Goal: Information Seeking & Learning: Find specific fact

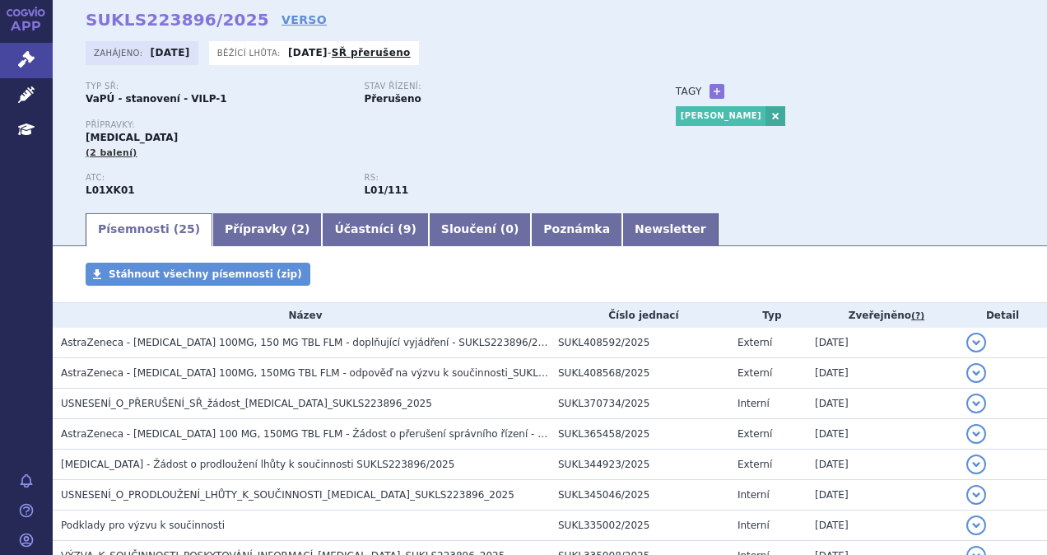
scroll to position [82, 0]
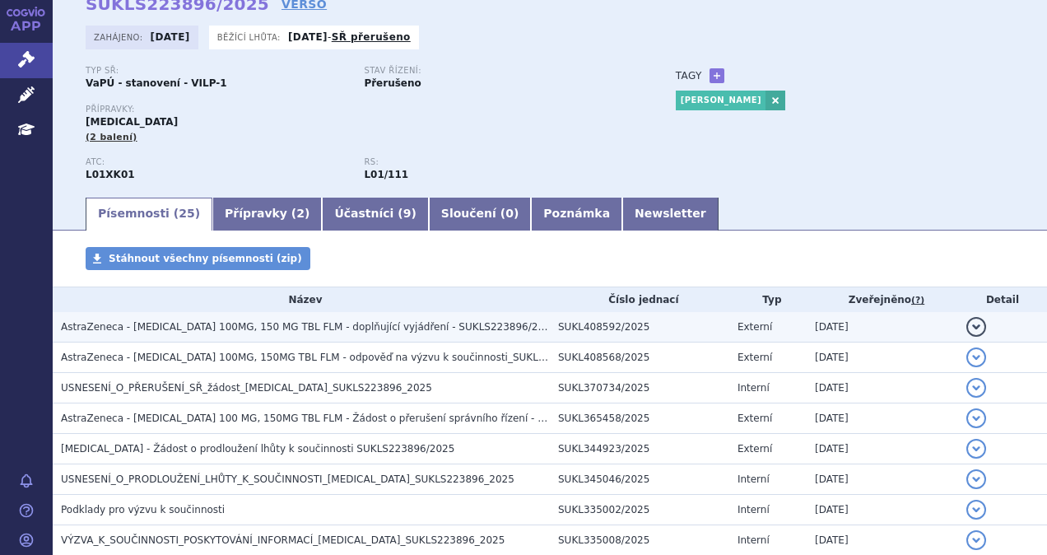
click at [323, 328] on span "AstraZeneca - LYNPARZA 100MG, 150 MG TBL FLM - doplňující vyjádření - SUKLS2238…" at bounding box center [368, 327] width 615 height 12
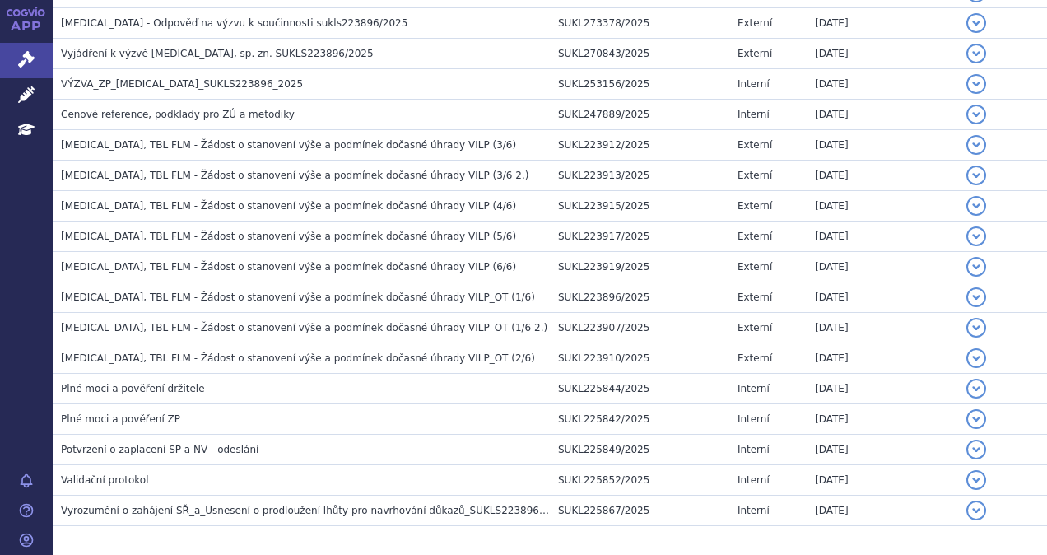
scroll to position [970, 0]
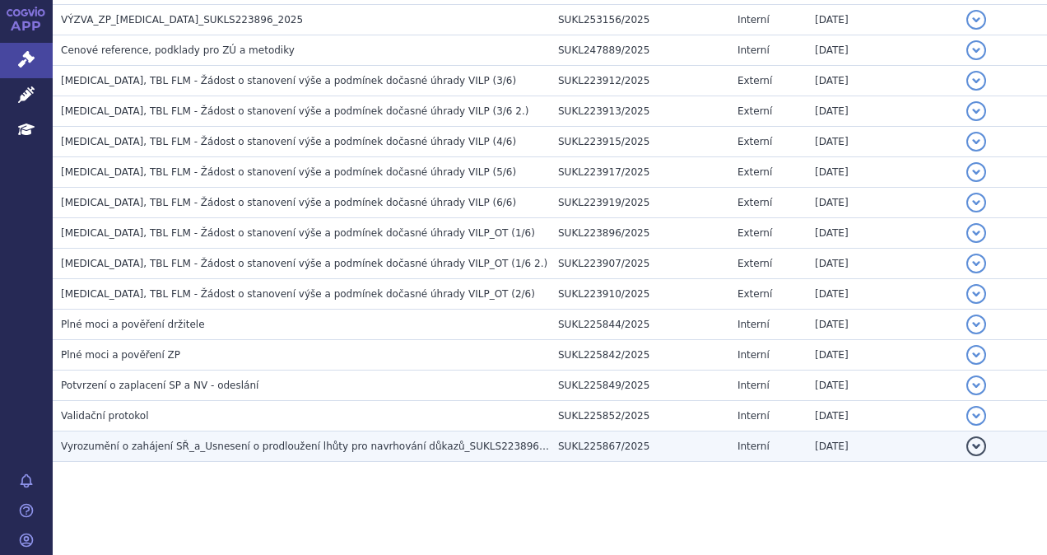
click at [208, 444] on span "Vyrozumění o zahájení SŘ_a_Usnesení o prodloužení lhůty pro navrhování důkazů_S…" at bounding box center [314, 446] width 507 height 12
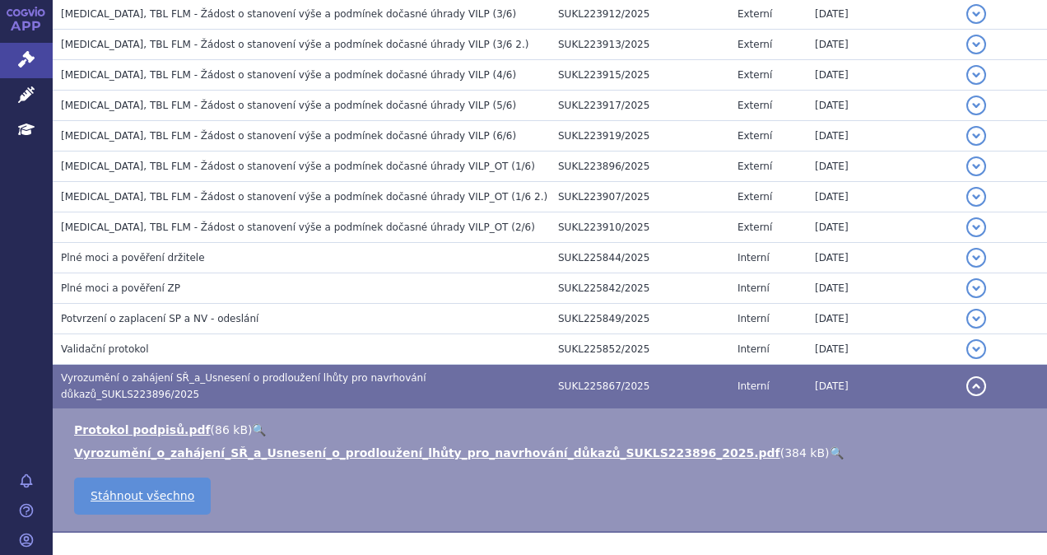
scroll to position [775, 0]
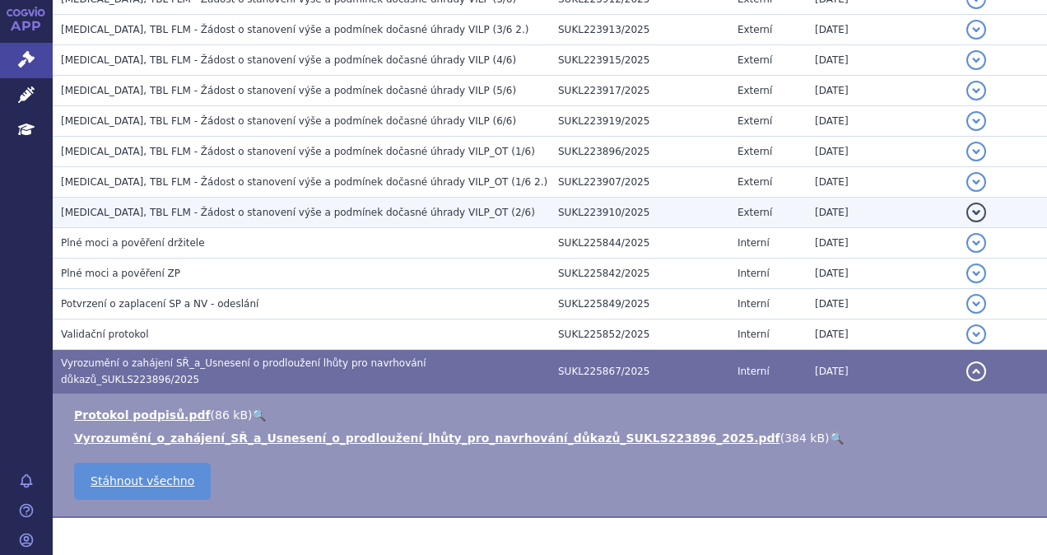
click at [286, 211] on span "LYNPARZA, TBL FLM - Žádost o stanovení výše a podmínek dočasné úhrady VILP_OT (…" at bounding box center [298, 213] width 474 height 12
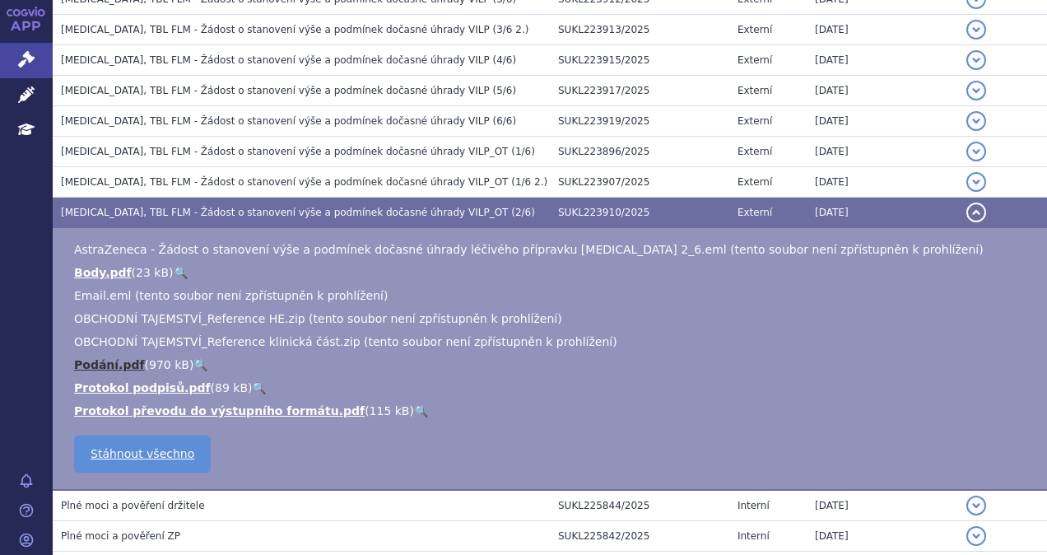
click at [82, 359] on link "Podání.pdf" at bounding box center [109, 364] width 71 height 13
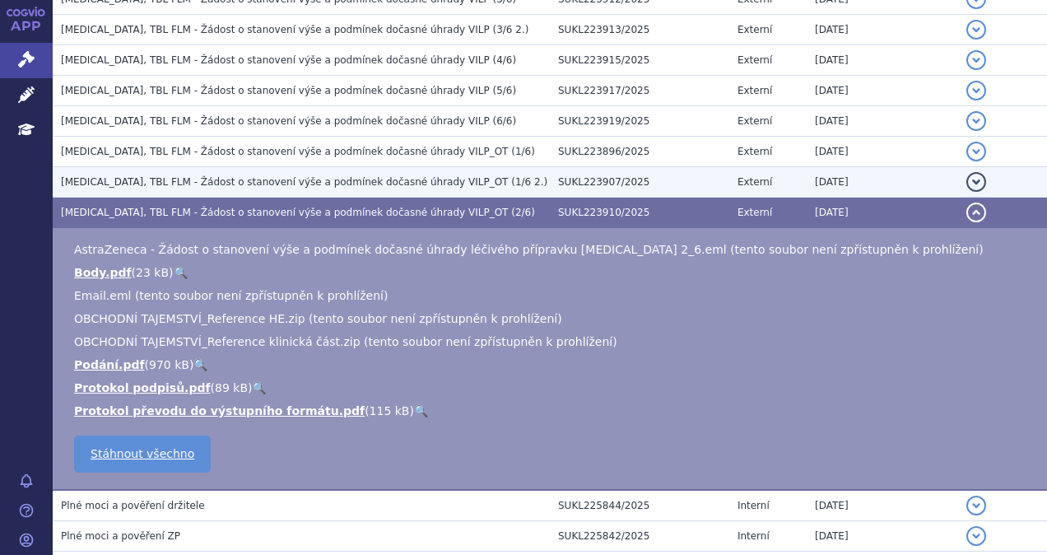
click at [188, 186] on td "LYNPARZA, TBL FLM - Žádost o stanovení výše a podmínek dočasné úhrady VILP_OT (…" at bounding box center [301, 182] width 497 height 30
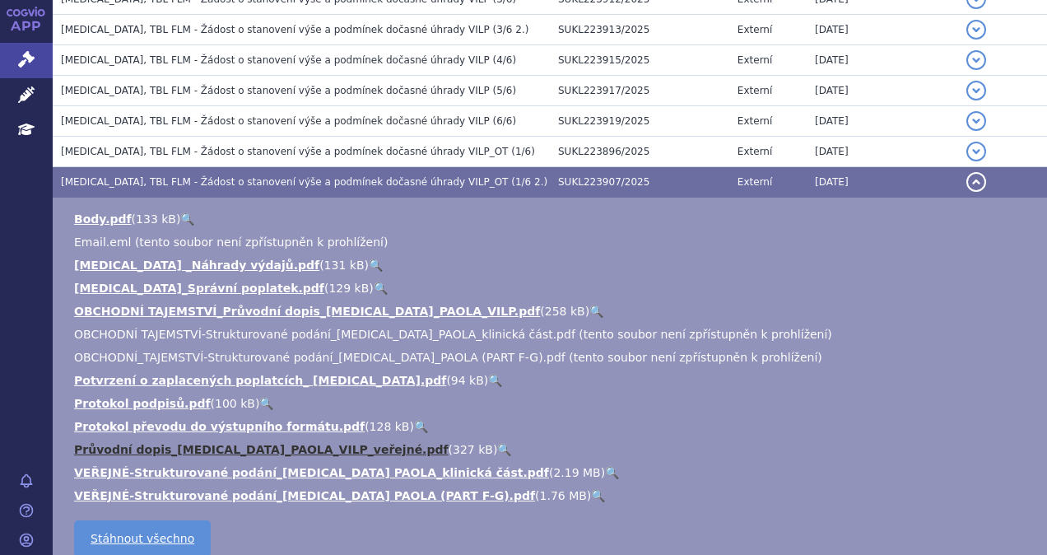
click at [254, 446] on link "Průvodní dopis_LYNPARZA_PAOLA_VILP_veřejné.pdf" at bounding box center [261, 449] width 375 height 13
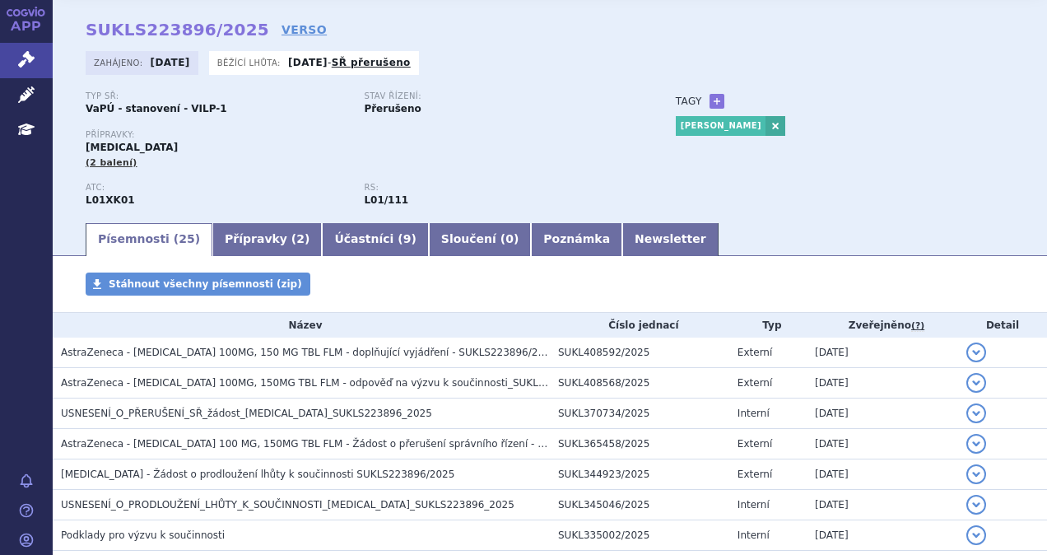
scroll to position [0, 0]
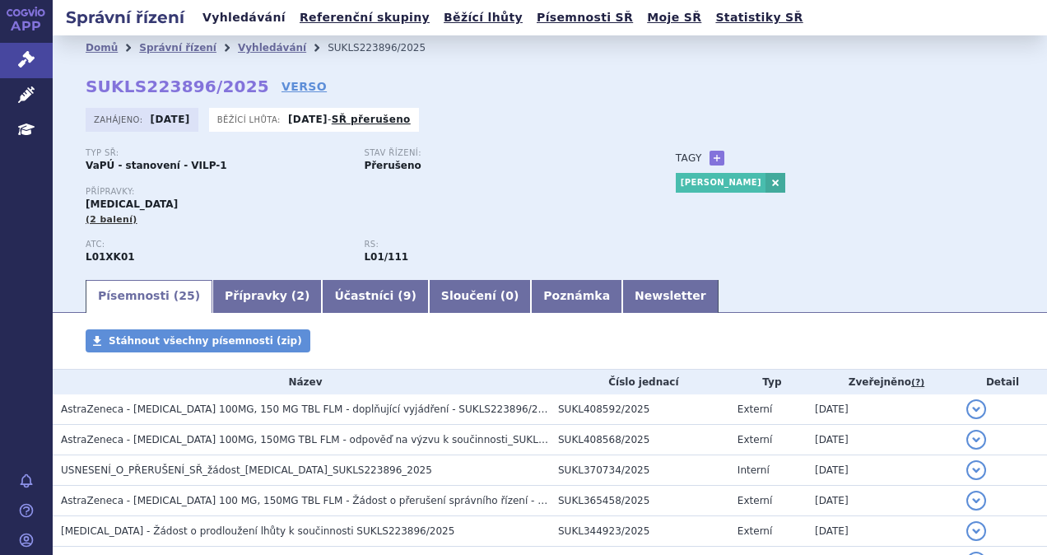
click at [244, 17] on link "Vyhledávání" at bounding box center [244, 18] width 93 height 22
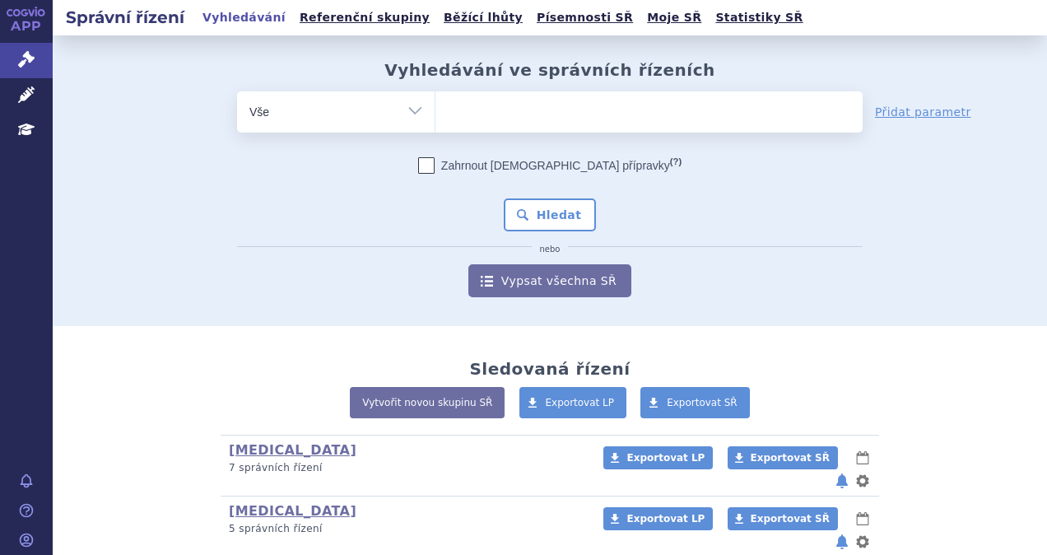
click at [464, 120] on ul at bounding box center [648, 108] width 427 height 35
click at [435, 120] on select at bounding box center [435, 111] width 1 height 41
type input "ze"
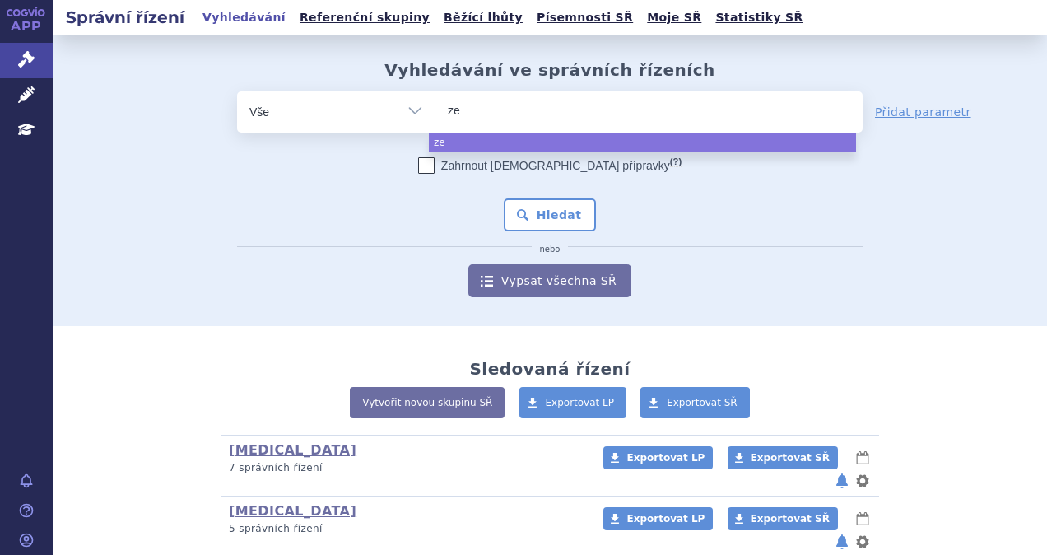
type input "zea"
click at [489, 114] on ul "zea" at bounding box center [648, 108] width 427 height 35
click at [435, 114] on select "zea" at bounding box center [435, 111] width 1 height 41
select select "zea"
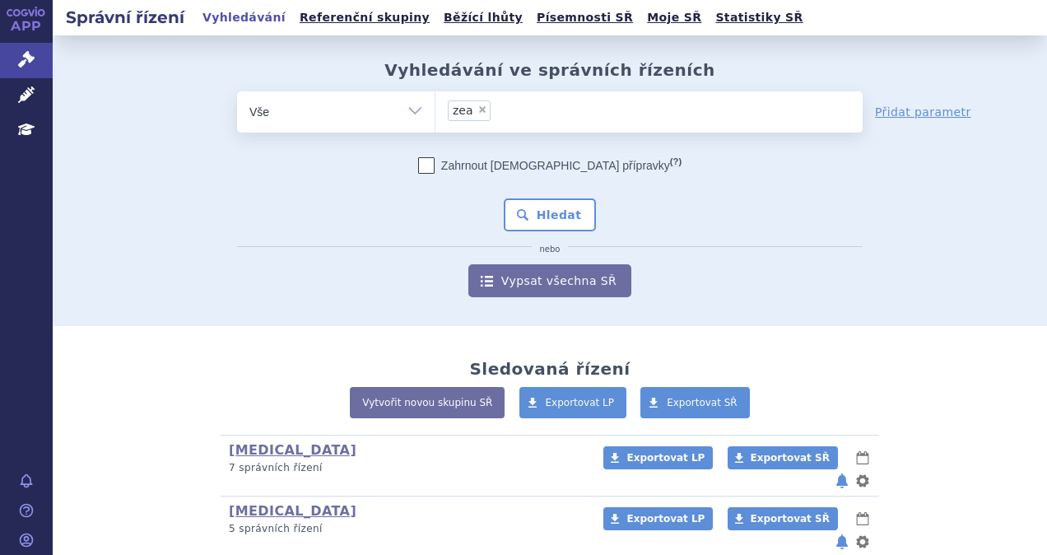
type input "zea"
select select
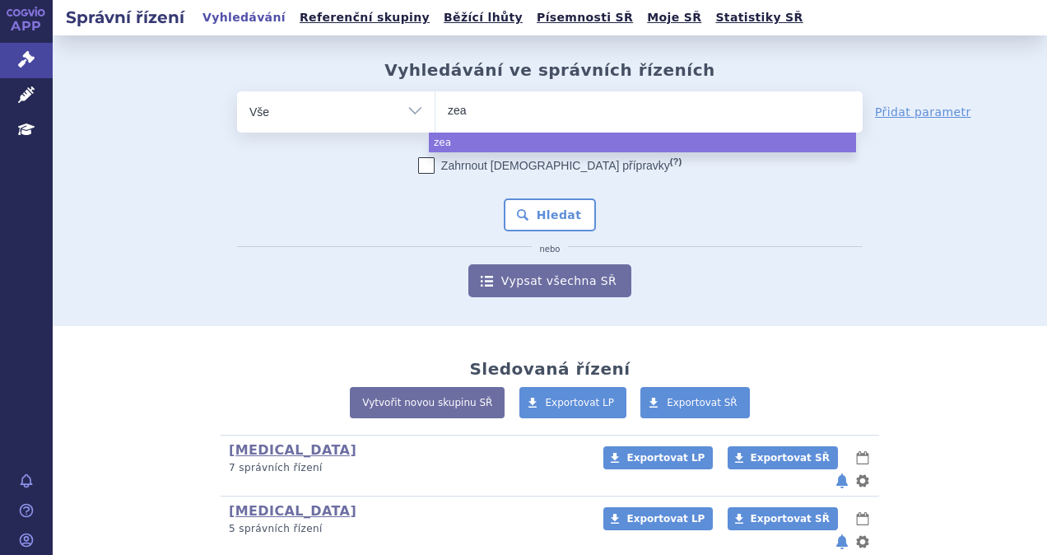
type input "ze"
type input "zej"
type input "zeju"
type input "zejula"
select select "zejula"
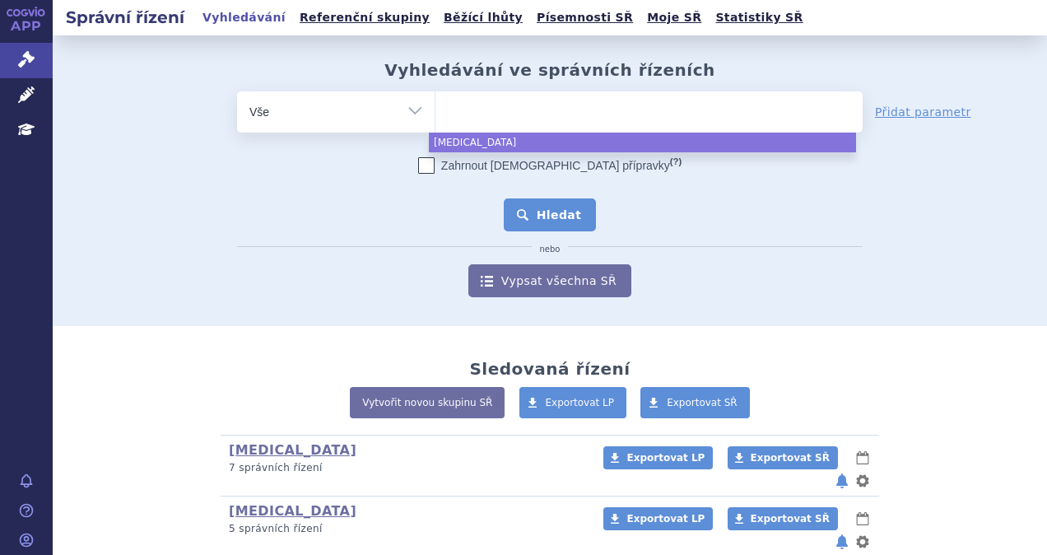
click at [532, 222] on button "Hledat" at bounding box center [550, 214] width 93 height 33
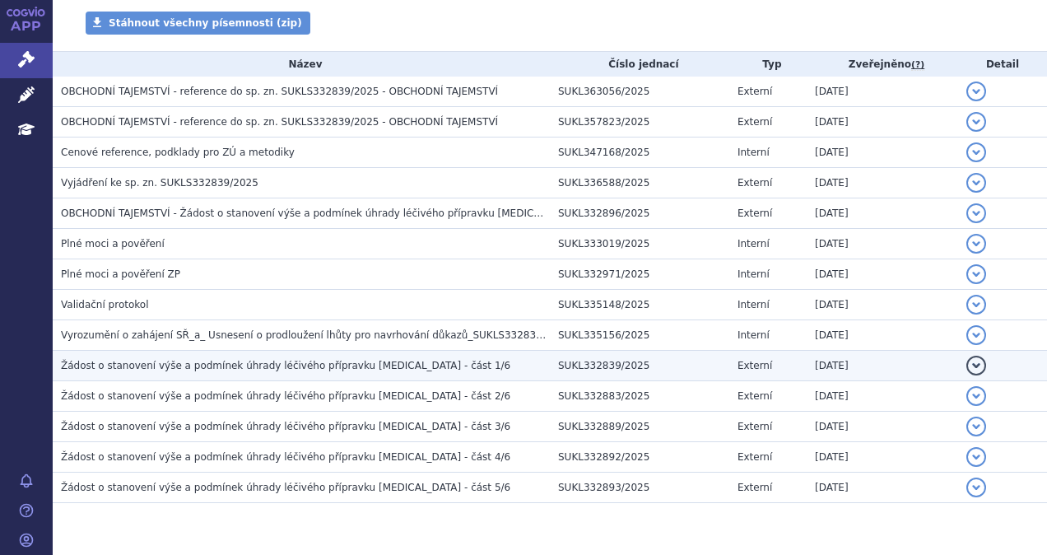
scroll to position [347, 0]
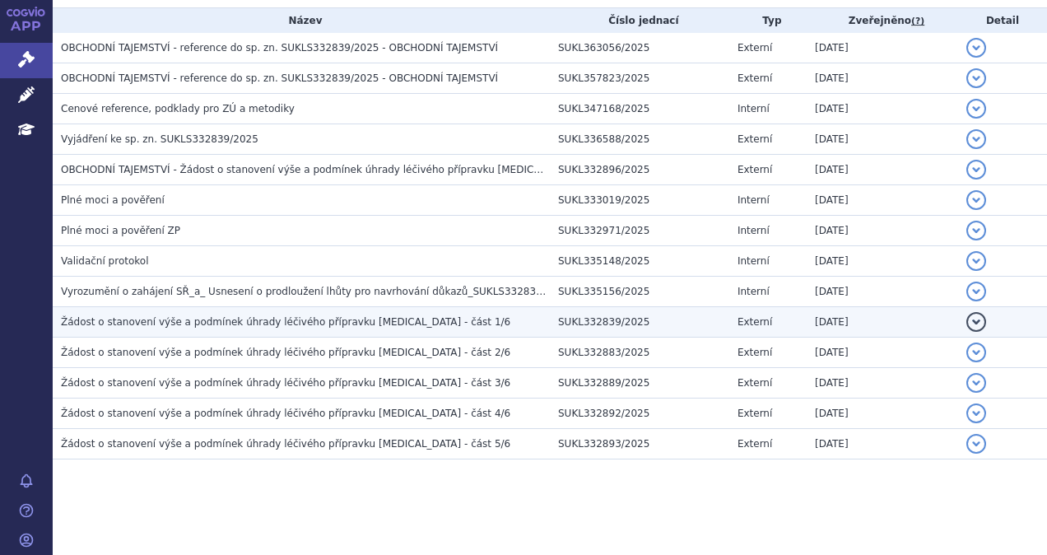
click at [333, 317] on span "Žádost o stanovení výše a podmínek úhrady léčivého přípravku Zejula - část 1/6" at bounding box center [285, 322] width 449 height 12
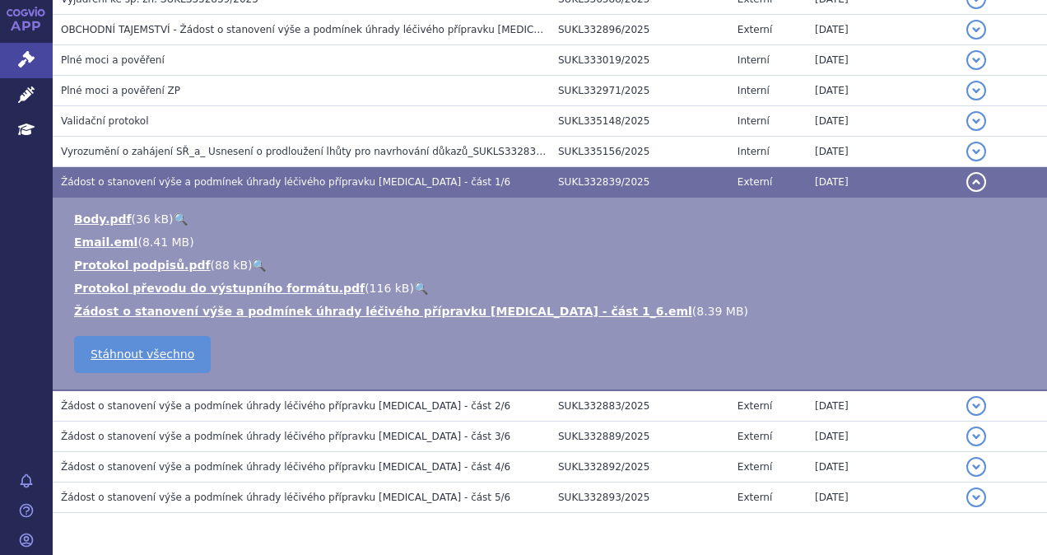
scroll to position [511, 0]
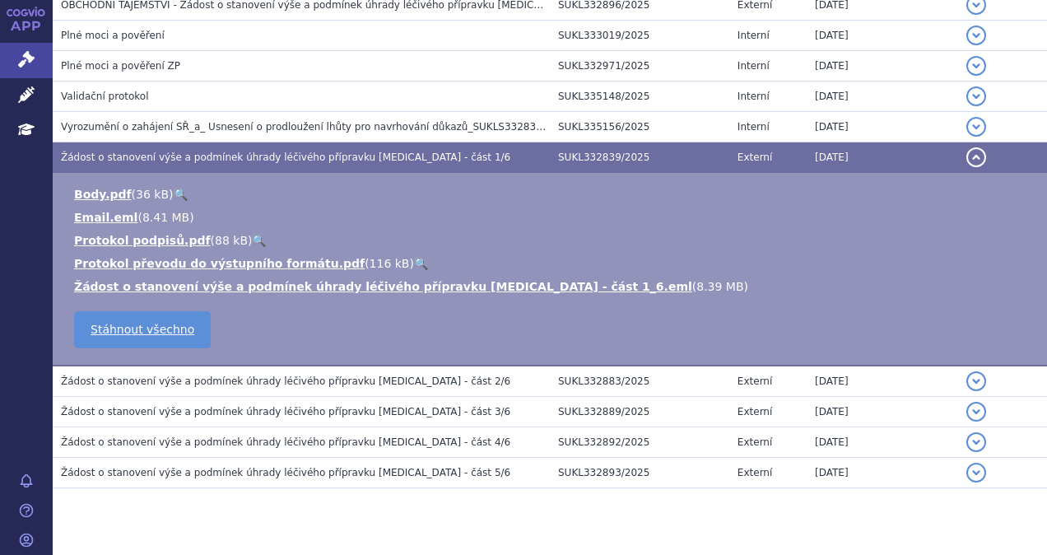
click at [326, 481] on td "Žádost o stanovení výše a podmínek úhrady léčivého přípravku Zejula - část 5/6" at bounding box center [301, 473] width 497 height 30
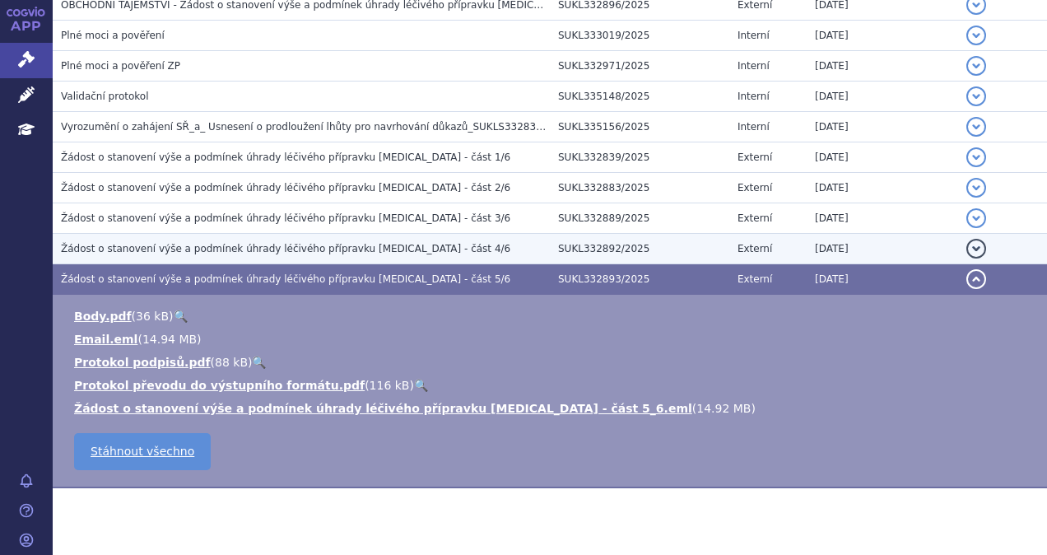
click at [314, 250] on span "Žádost o stanovení výše a podmínek úhrady léčivého přípravku Zejula - část 4/6" at bounding box center [285, 249] width 449 height 12
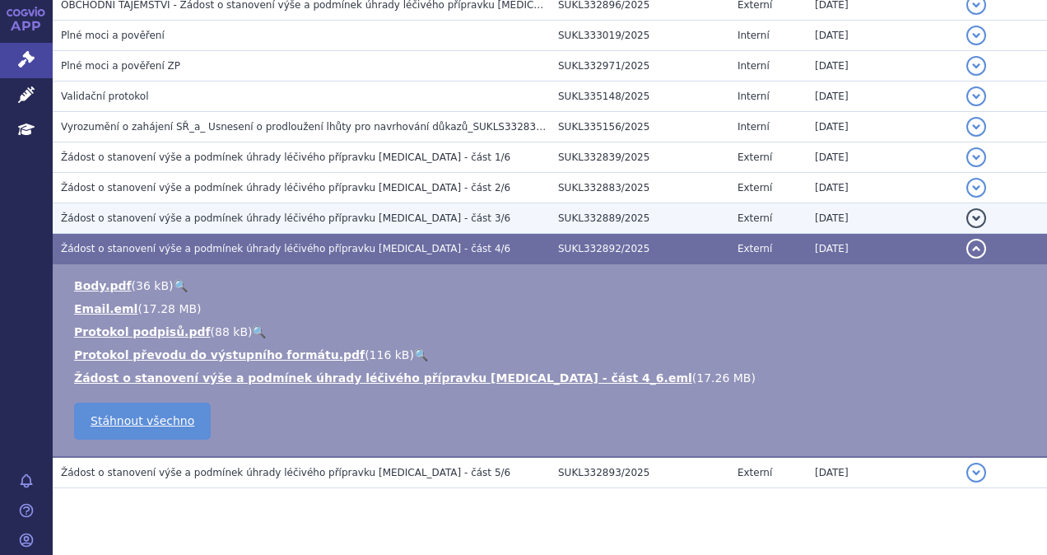
click at [312, 222] on h3 "Žádost o stanovení výše a podmínek úhrady léčivého přípravku Zejula - část 3/6" at bounding box center [305, 218] width 489 height 16
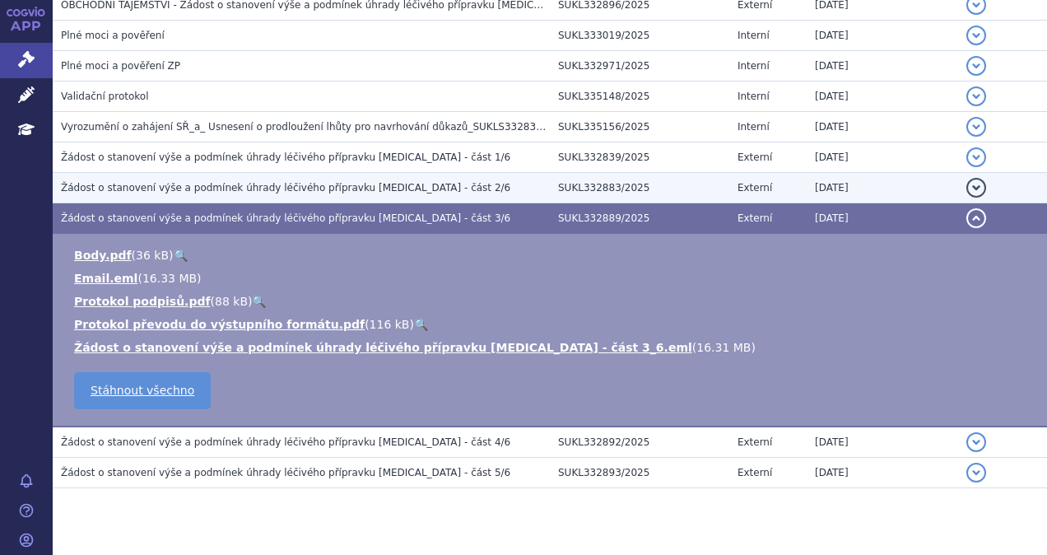
click at [324, 194] on td "Žádost o stanovení výše a podmínek úhrady léčivého přípravku Zejula - část 2/6" at bounding box center [301, 188] width 497 height 30
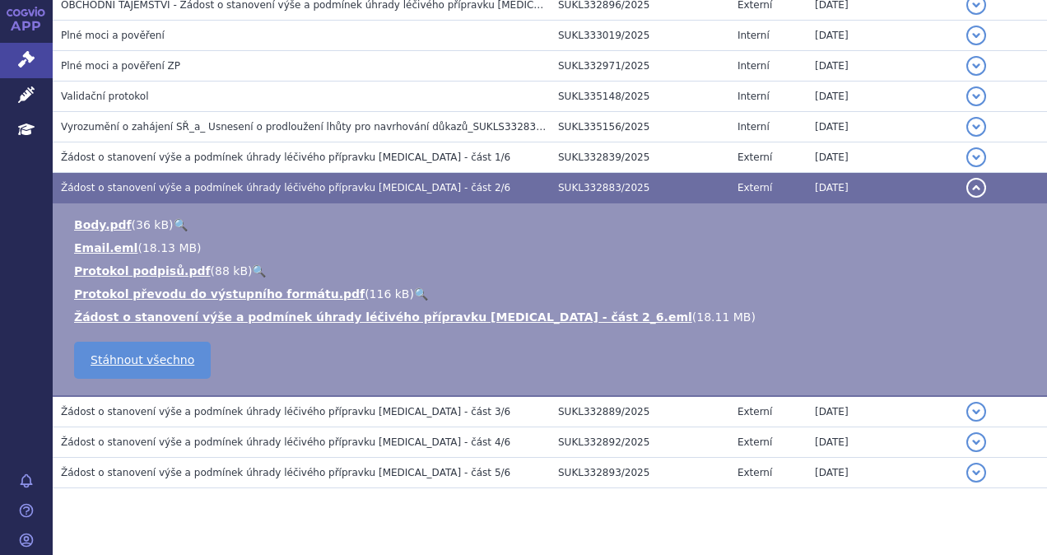
click at [324, 179] on h3 "Žádost o stanovení výše a podmínek úhrady léčivého přípravku Zejula - část 2/6" at bounding box center [305, 187] width 489 height 16
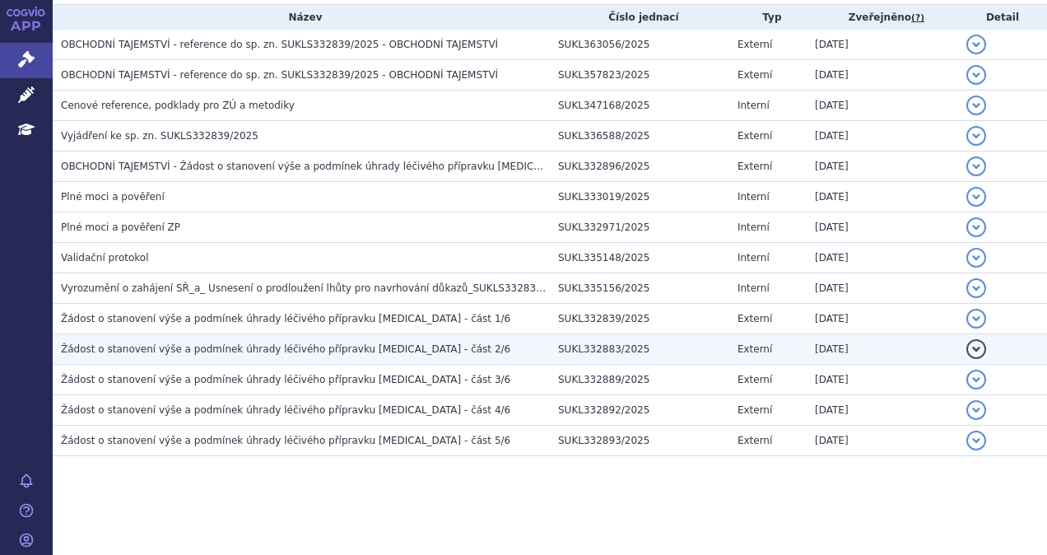
scroll to position [347, 0]
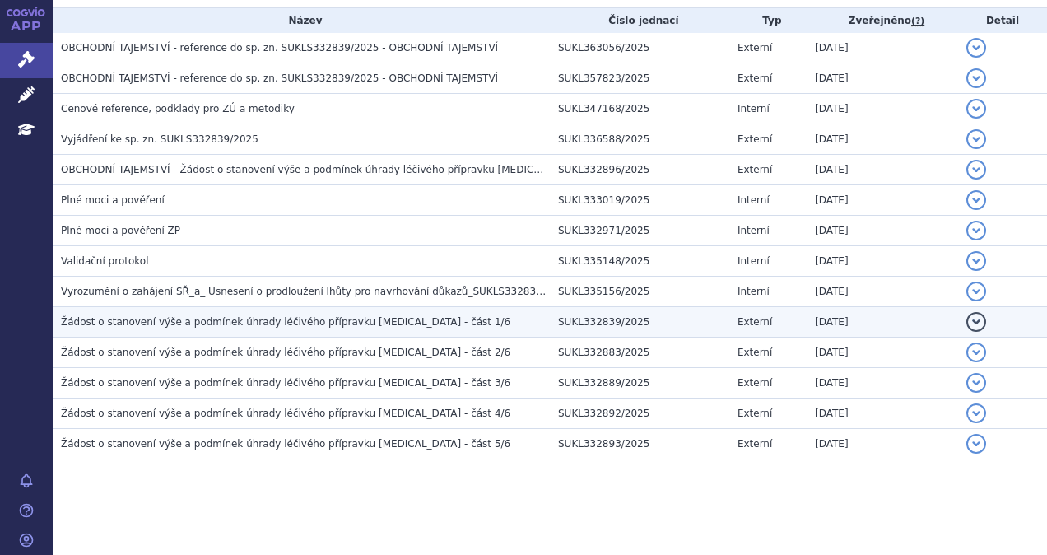
click at [333, 323] on span "Žádost o stanovení výše a podmínek úhrady léčivého přípravku Zejula - část 1/6" at bounding box center [285, 322] width 449 height 12
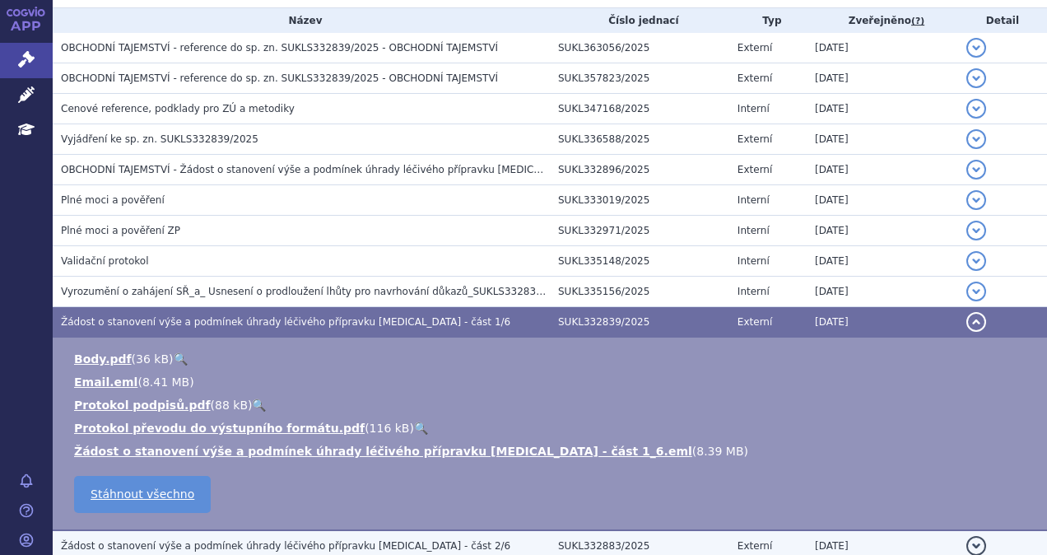
scroll to position [264, 0]
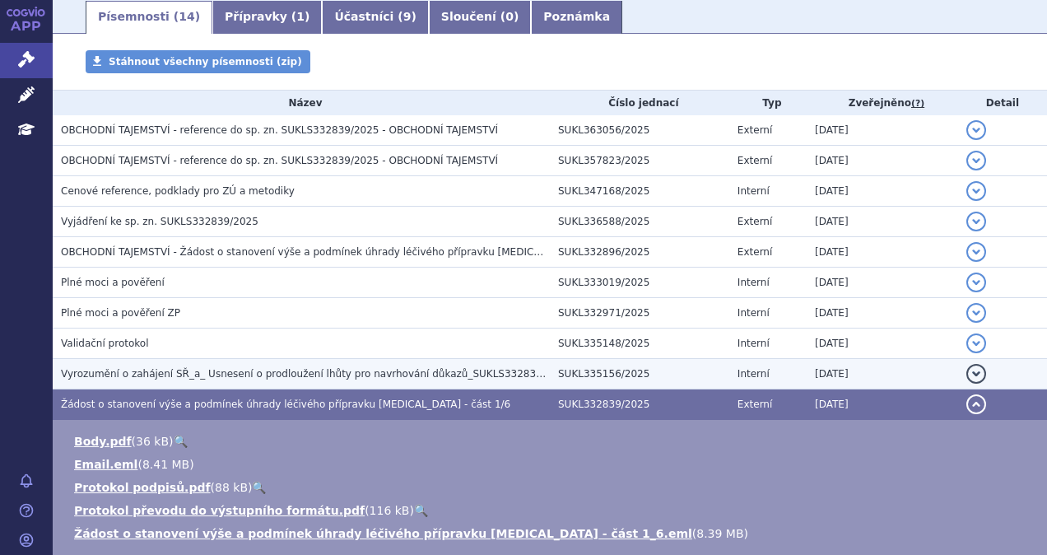
click at [268, 375] on span "Vyrozumění o zahájení SŘ_a_ Usnesení o prodloužení lhůty pro navrhování důkazů_…" at bounding box center [316, 374] width 510 height 12
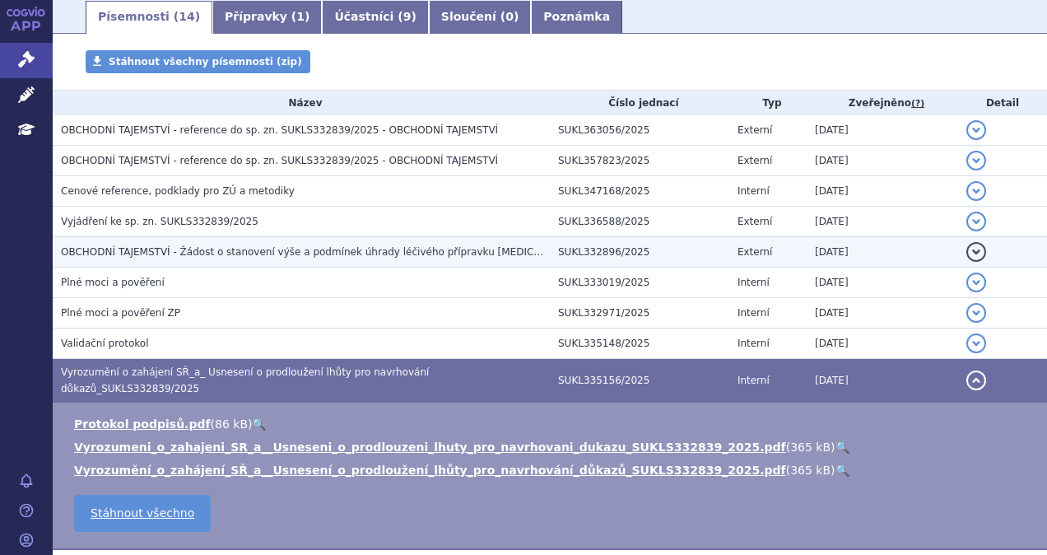
click at [402, 258] on h3 "OBCHODNÍ TAJEMSTVÍ - Žádost o stanovení výše a podmínek úhrady léčivého příprav…" at bounding box center [305, 252] width 489 height 16
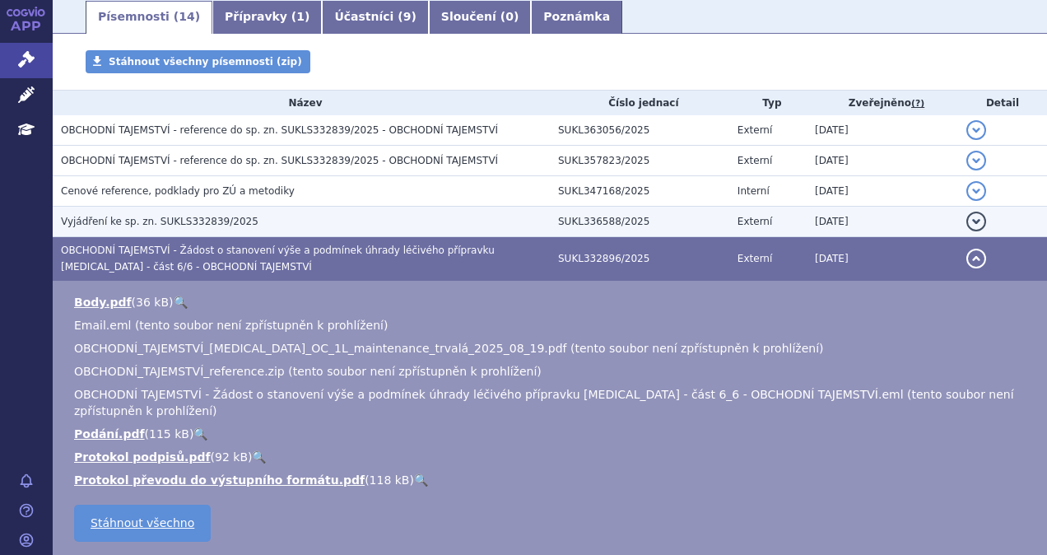
click at [278, 221] on h3 "Vyjádření ke sp. zn. SUKLS332839/2025" at bounding box center [305, 221] width 489 height 16
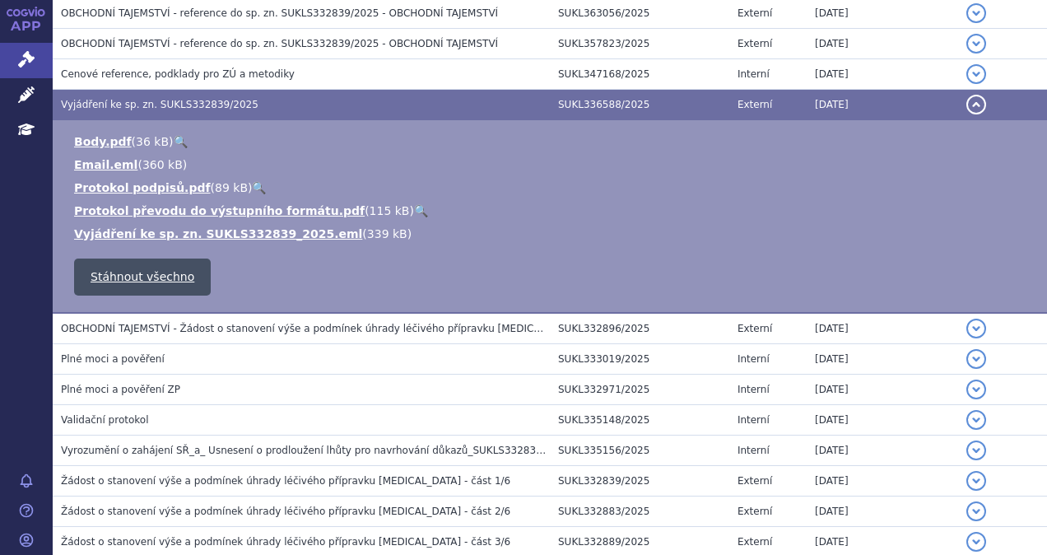
scroll to position [540, 0]
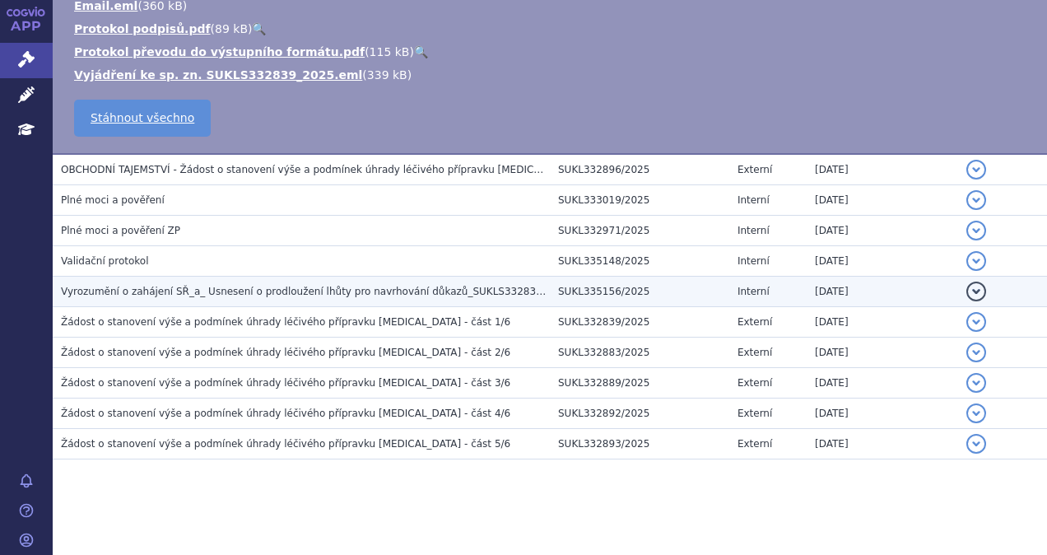
click at [231, 289] on span "Vyrozumění o zahájení SŘ_a_ Usnesení o prodloužení lhůty pro navrhování důkazů_…" at bounding box center [316, 292] width 510 height 12
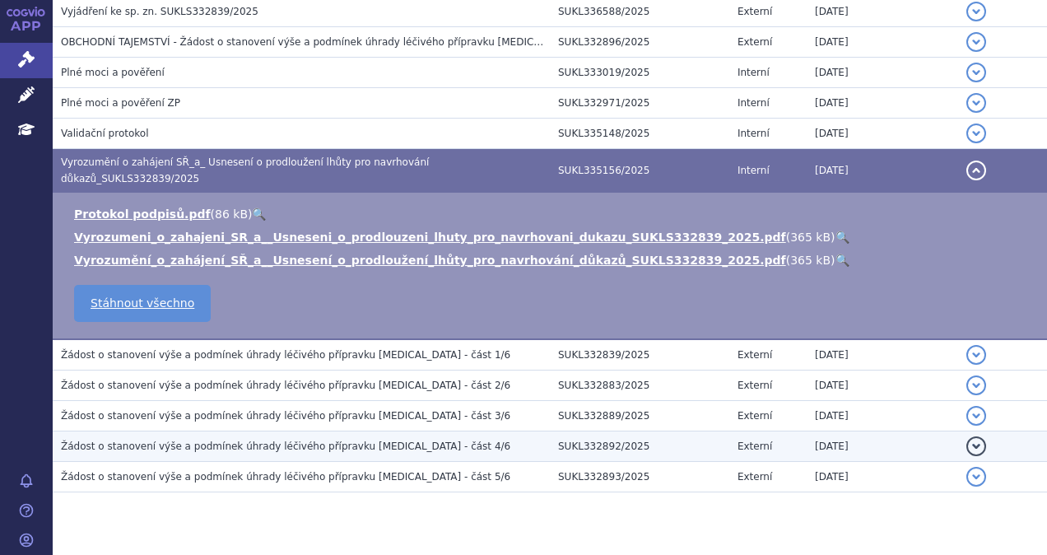
scroll to position [494, 0]
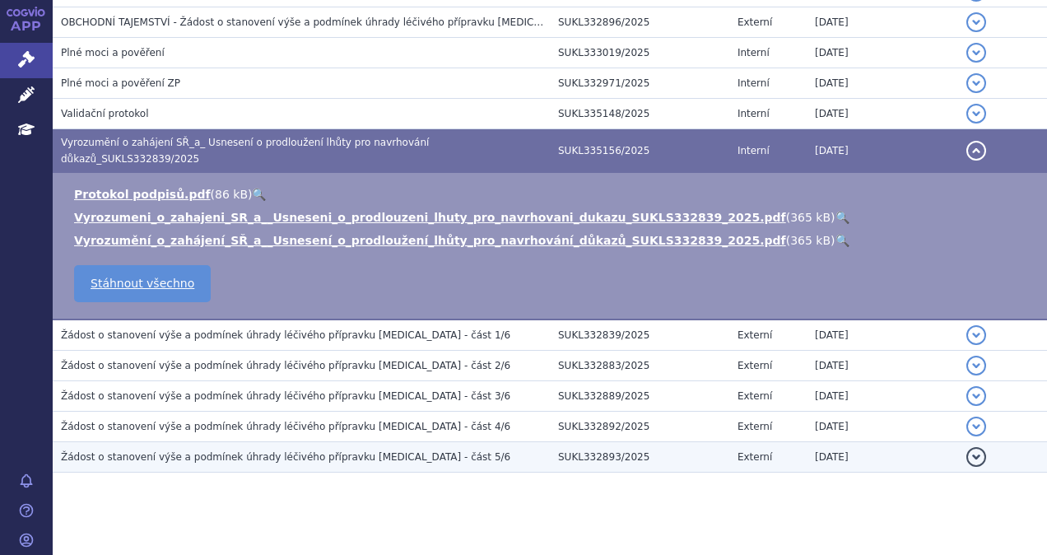
click at [308, 451] on span "Žádost o stanovení výše a podmínek úhrady léčivého přípravku Zejula - část 5/6" at bounding box center [285, 457] width 449 height 12
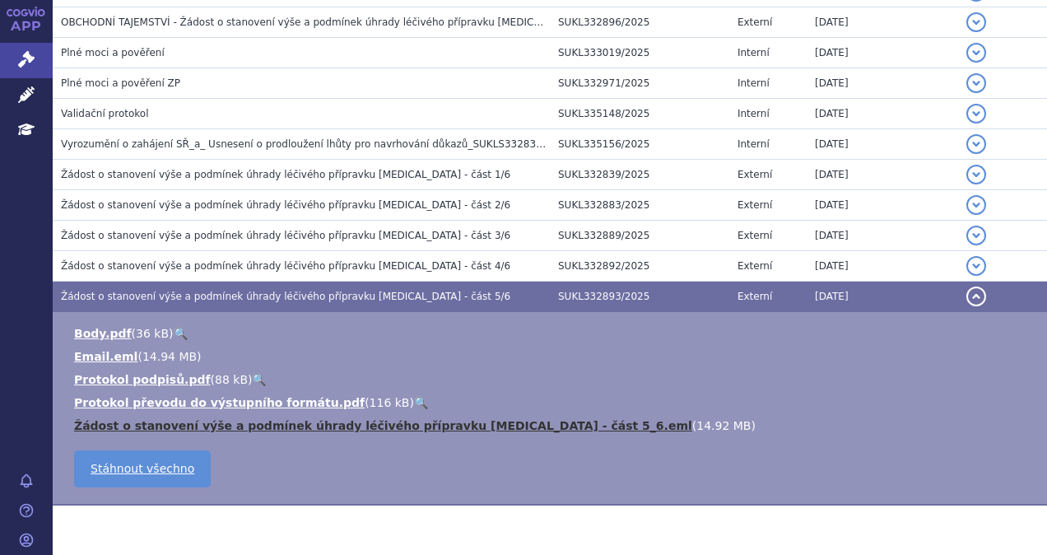
click at [250, 422] on link "Žádost o stanovení výše a podmínek úhrady léčivého přípravku Zejula - část 5_6.…" at bounding box center [383, 425] width 618 height 13
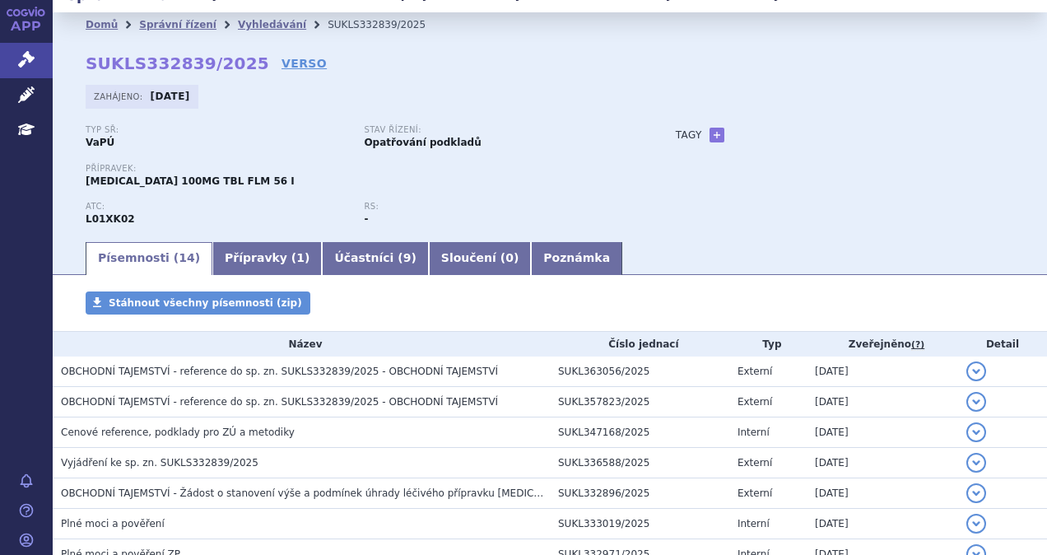
scroll to position [0, 0]
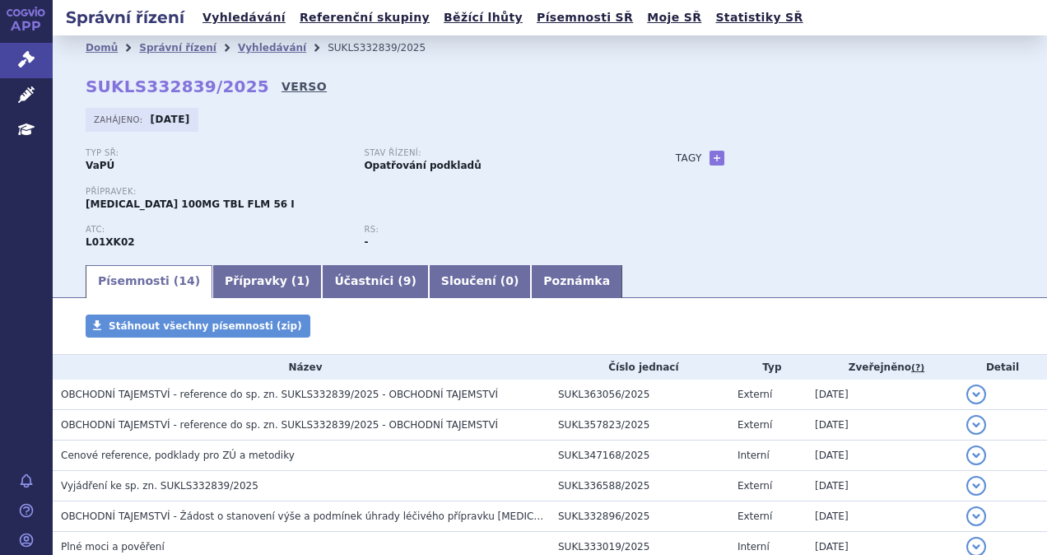
click at [282, 92] on link "VERSO" at bounding box center [304, 86] width 45 height 16
drag, startPoint x: 230, startPoint y: 28, endPoint x: 236, endPoint y: 22, distance: 8.8
click at [230, 28] on link "Vyhledávání" at bounding box center [244, 18] width 93 height 22
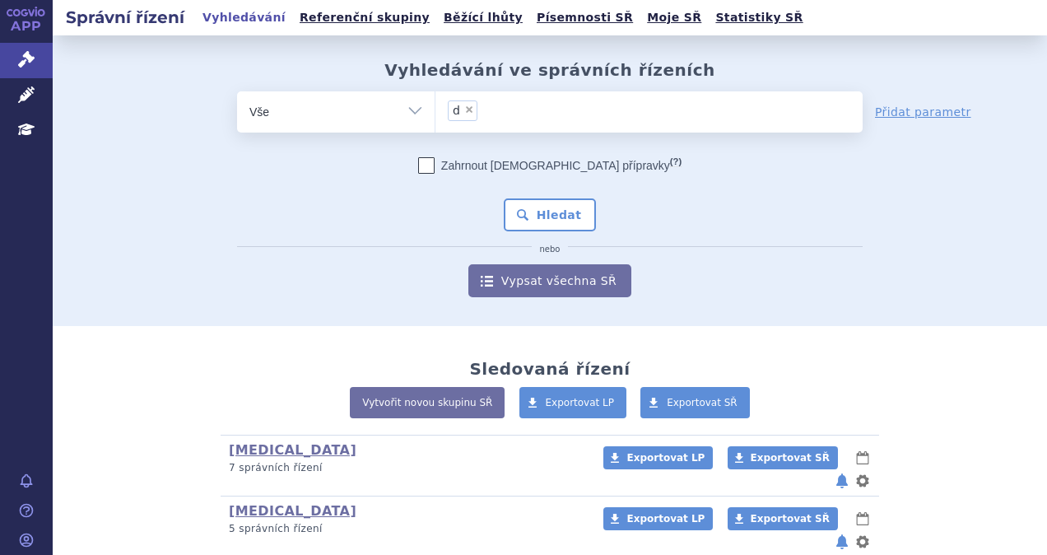
click at [464, 110] on span "×" at bounding box center [469, 110] width 10 height 10
click at [435, 110] on select "d" at bounding box center [435, 111] width 1 height 41
select select
type input "d"
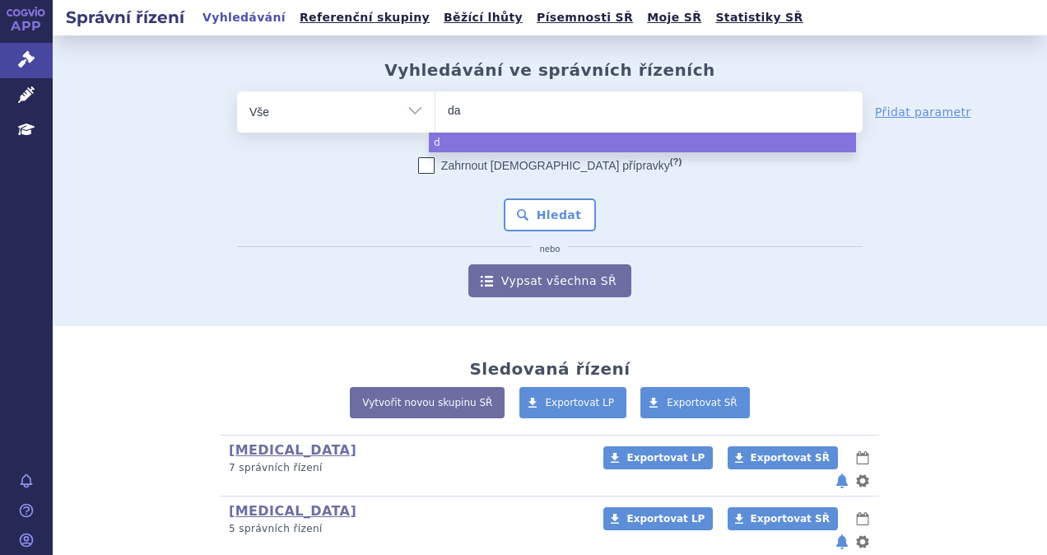
type input "dar"
type input "darz"
type input "darzal"
type input "darzale"
type input "darzalex"
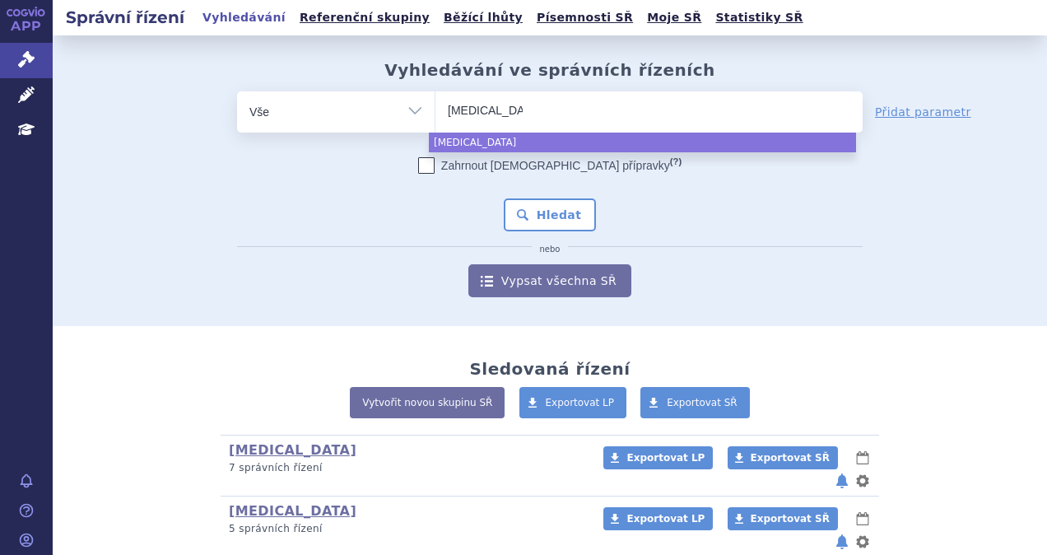
select select "darzalex"
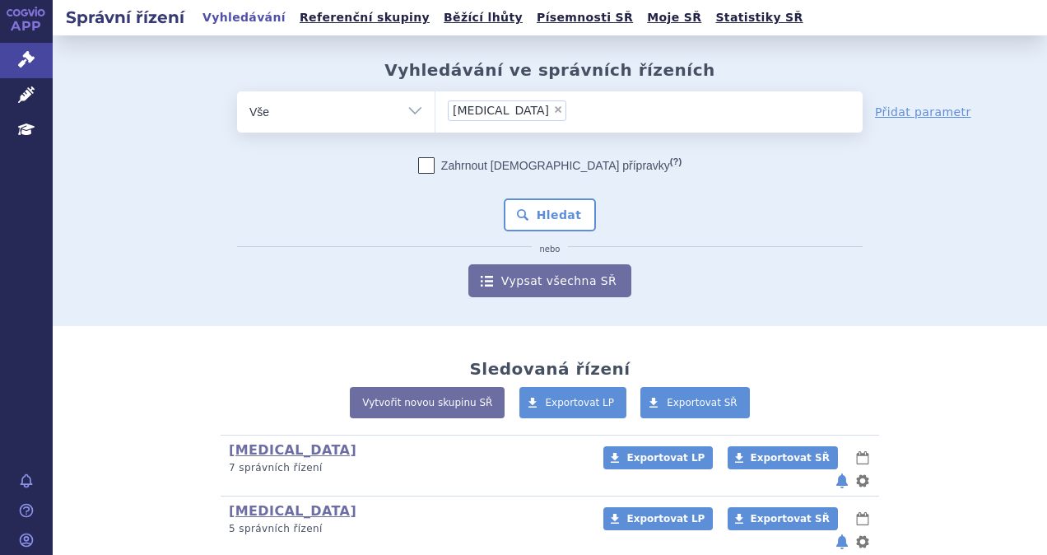
click at [529, 196] on div "Zahrnout bratrské přípravky (?) * Pozor, hledání dle vyhledávacího parametru In…" at bounding box center [550, 227] width 626 height 140
click at [549, 234] on div "Zahrnout bratrské přípravky (?) * Pozor, hledání dle vyhledávacího parametru In…" at bounding box center [550, 227] width 626 height 140
click at [553, 232] on div "Zahrnout bratrské přípravky (?) * Pozor, hledání dle vyhledávacího parametru In…" at bounding box center [550, 227] width 626 height 140
click at [553, 227] on button "Hledat" at bounding box center [550, 214] width 93 height 33
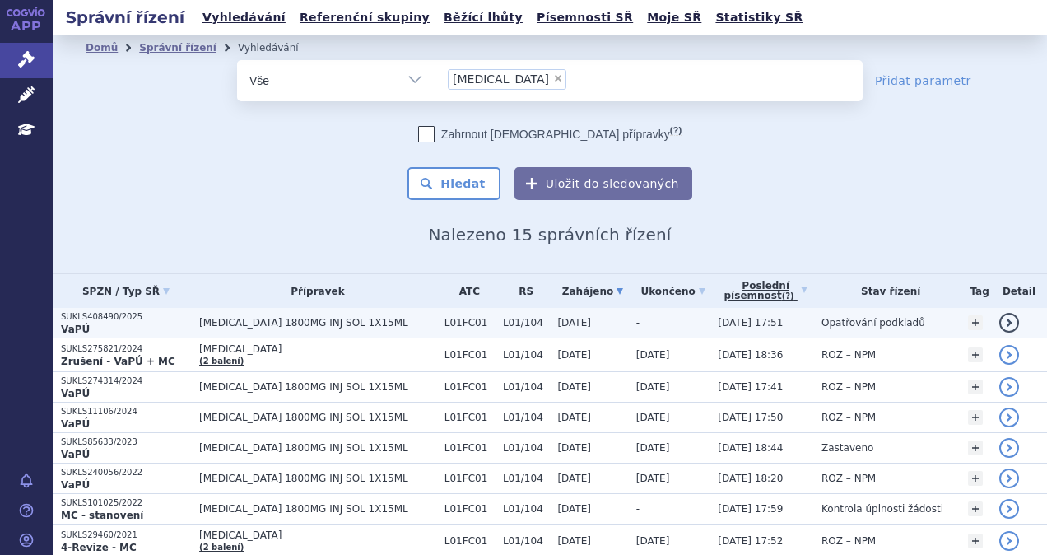
click at [333, 319] on span "[MEDICAL_DATA] 1800MG INJ SOL 1X15ML" at bounding box center [317, 323] width 237 height 12
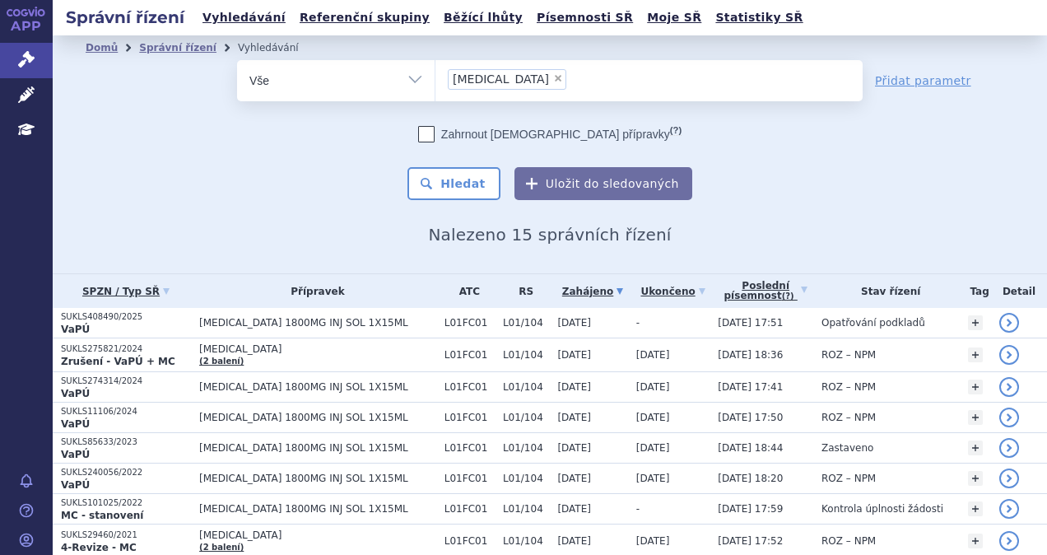
scroll to position [82, 0]
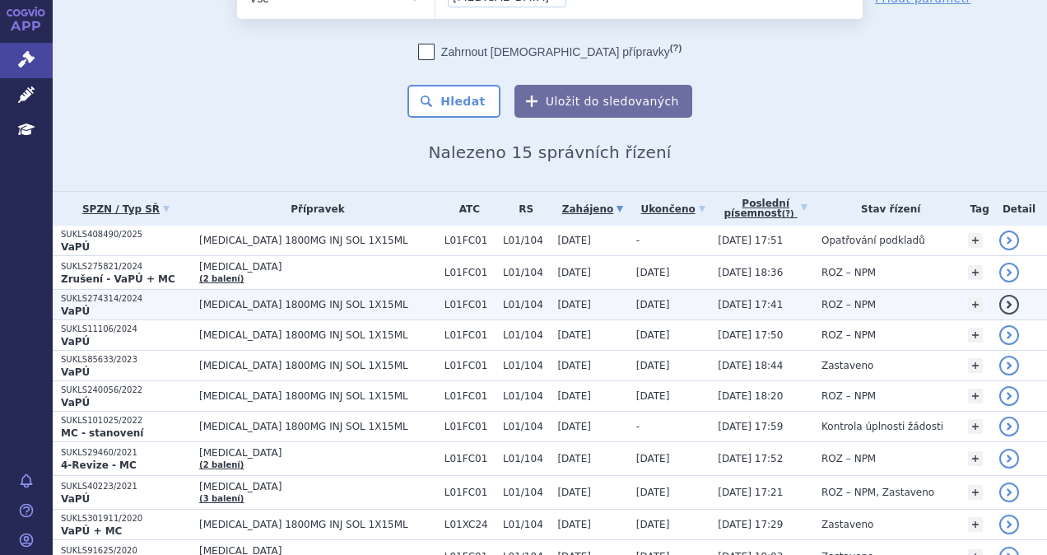
click at [225, 309] on span "[MEDICAL_DATA] 1800MG INJ SOL 1X15ML" at bounding box center [317, 305] width 237 height 12
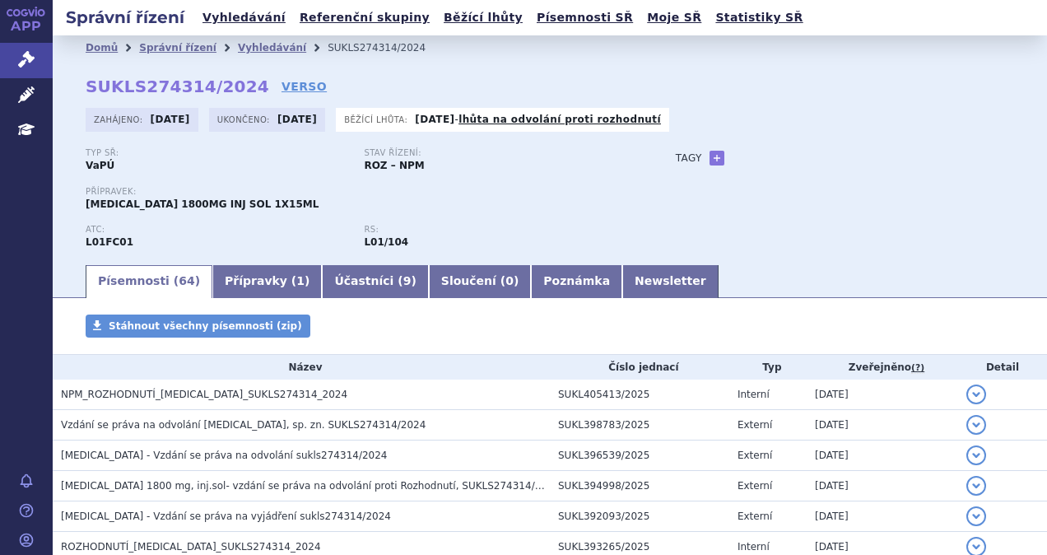
scroll to position [82, 0]
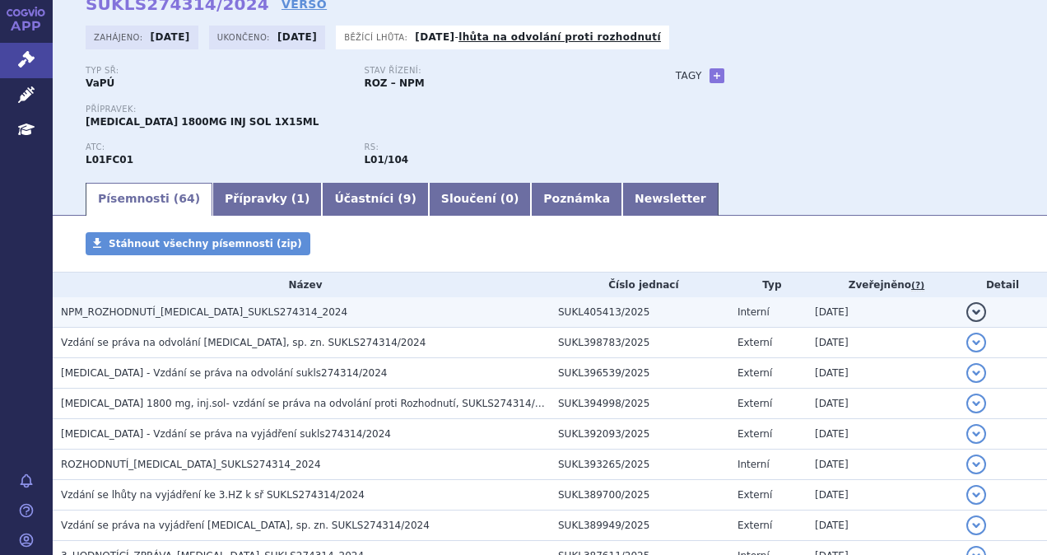
click at [222, 314] on span "NPM_ROZHODNUTÍ_DARZALEX_SUKLS274314_2024" at bounding box center [204, 312] width 286 height 12
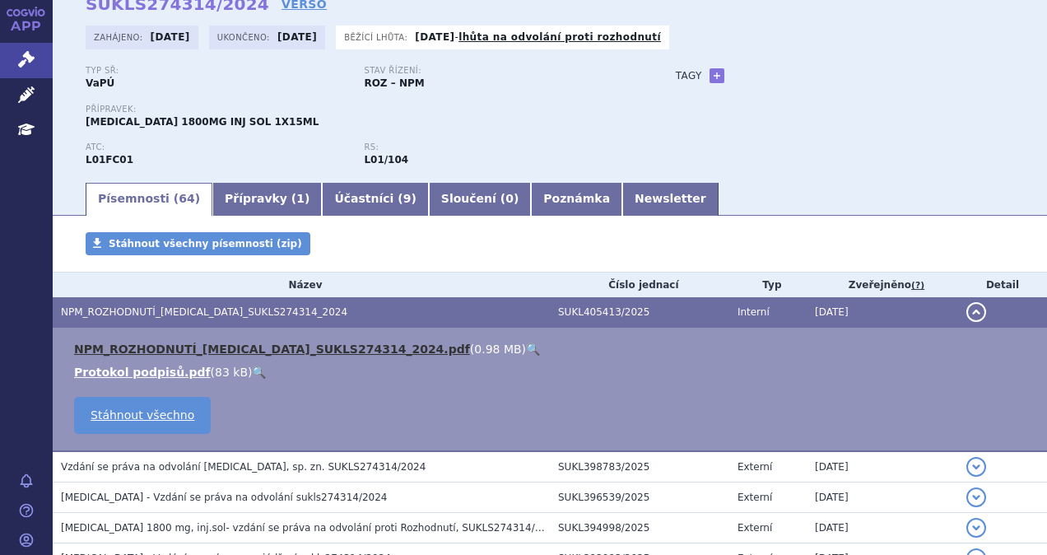
click at [341, 351] on link "NPM_ROZHODNUTÍ_DARZALEX_SUKLS274314_2024.pdf" at bounding box center [272, 348] width 396 height 13
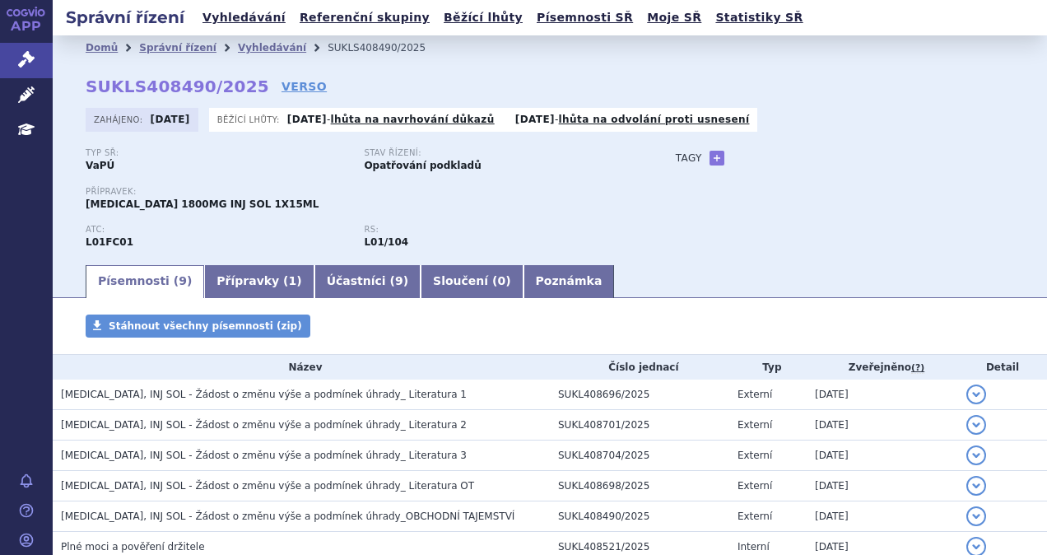
scroll to position [165, 0]
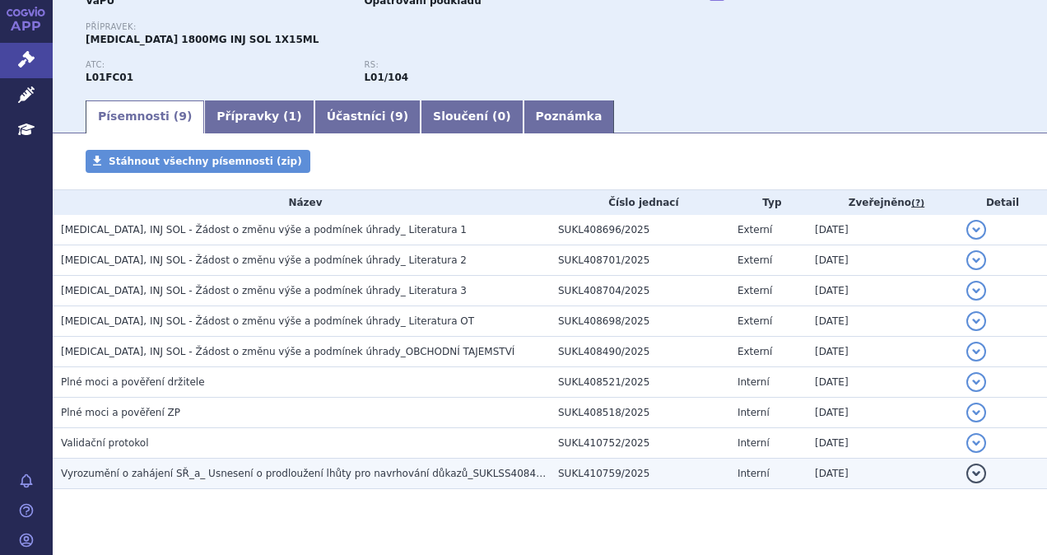
click at [263, 479] on h3 "Vyrozumění o zahájení SŘ_a_ Usnesení o prodloužení lhůty pro navrhování důkazů_…" at bounding box center [305, 473] width 489 height 16
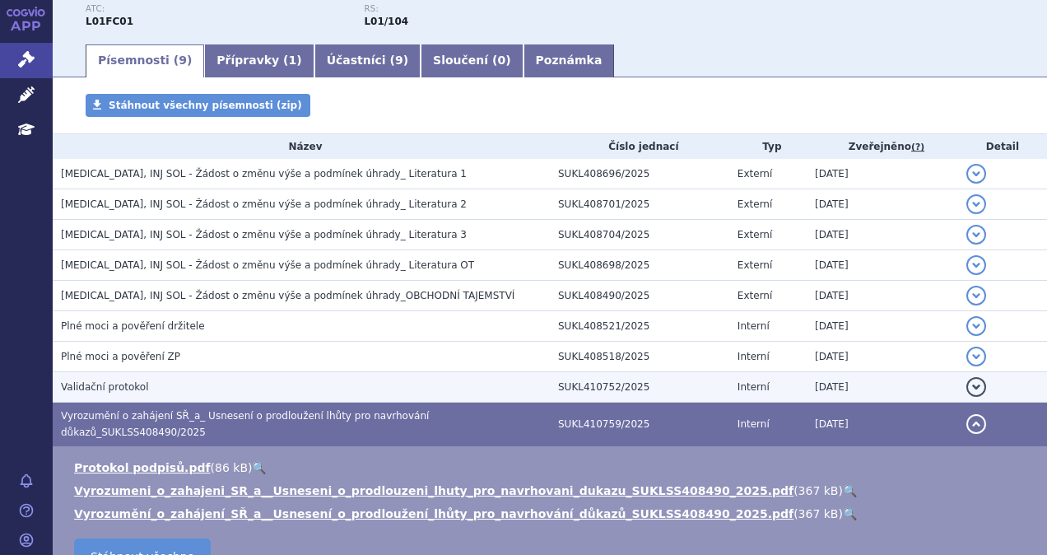
scroll to position [247, 0]
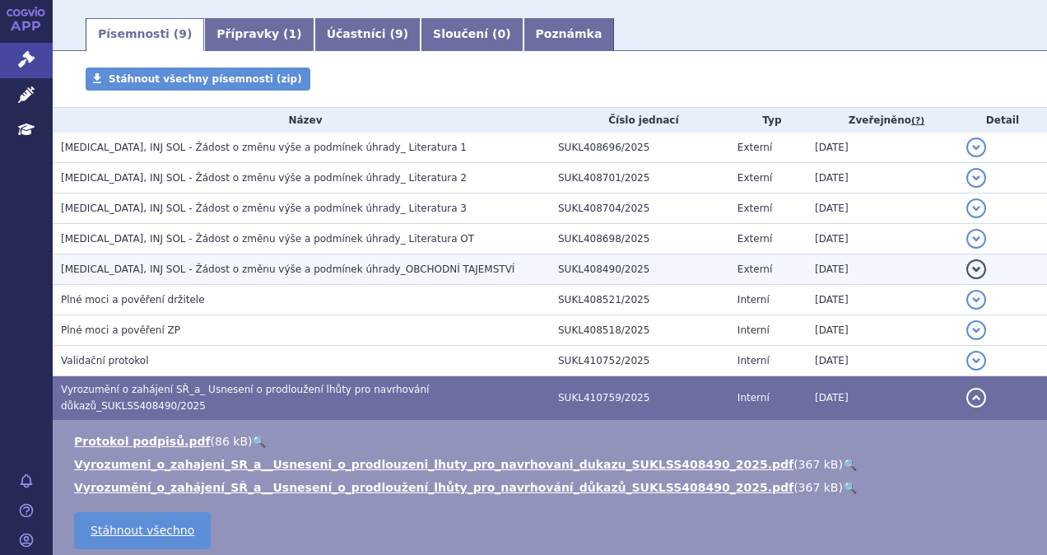
click at [328, 274] on span "[MEDICAL_DATA], INJ SOL - Žádost o změnu výše a podmínek úhrady_OBCHODNÍ TAJEMS…" at bounding box center [288, 269] width 454 height 12
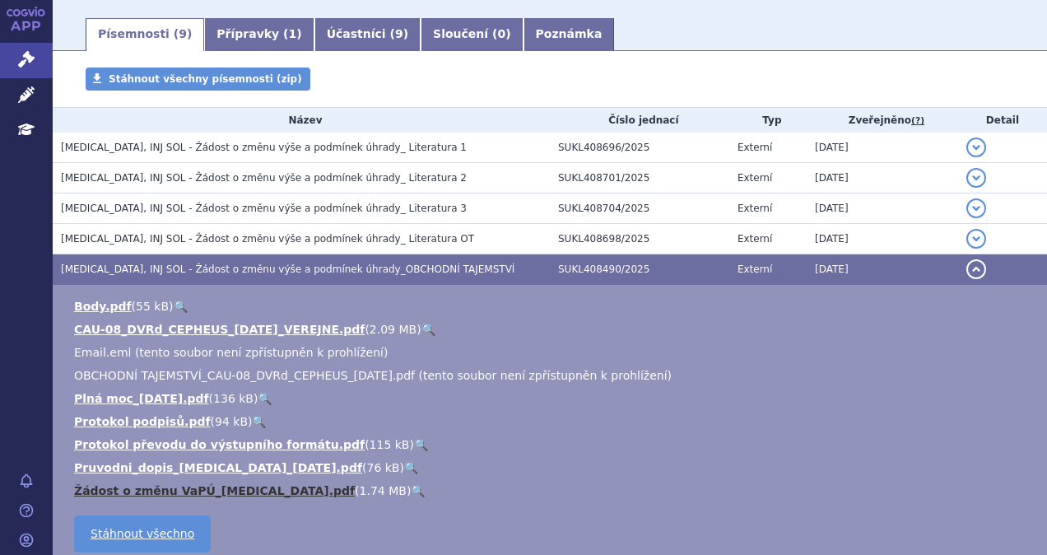
click at [179, 493] on link "Žádost o změnu VaPÚ_[MEDICAL_DATA].pdf" at bounding box center [214, 490] width 281 height 13
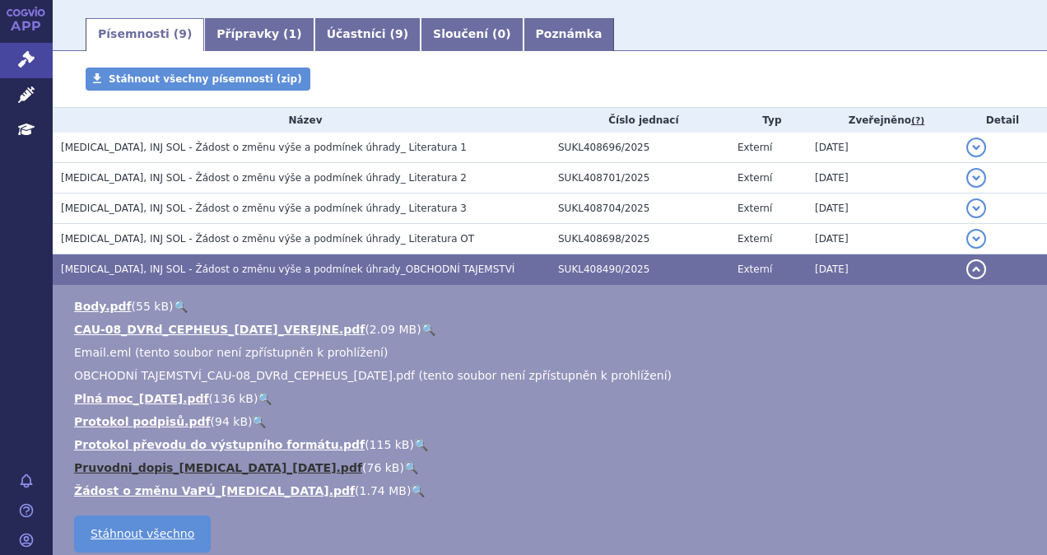
click at [224, 461] on link "Pruvodni_dopis_[MEDICAL_DATA]_[DATE].pdf" at bounding box center [218, 467] width 288 height 13
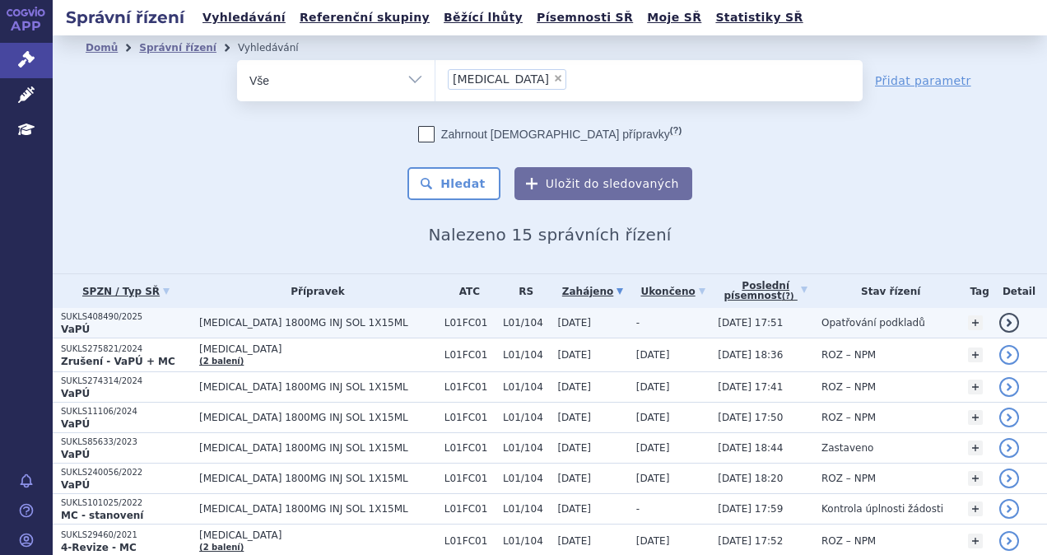
click at [368, 317] on span "[MEDICAL_DATA] 1800MG INJ SOL 1X15ML" at bounding box center [317, 323] width 237 height 12
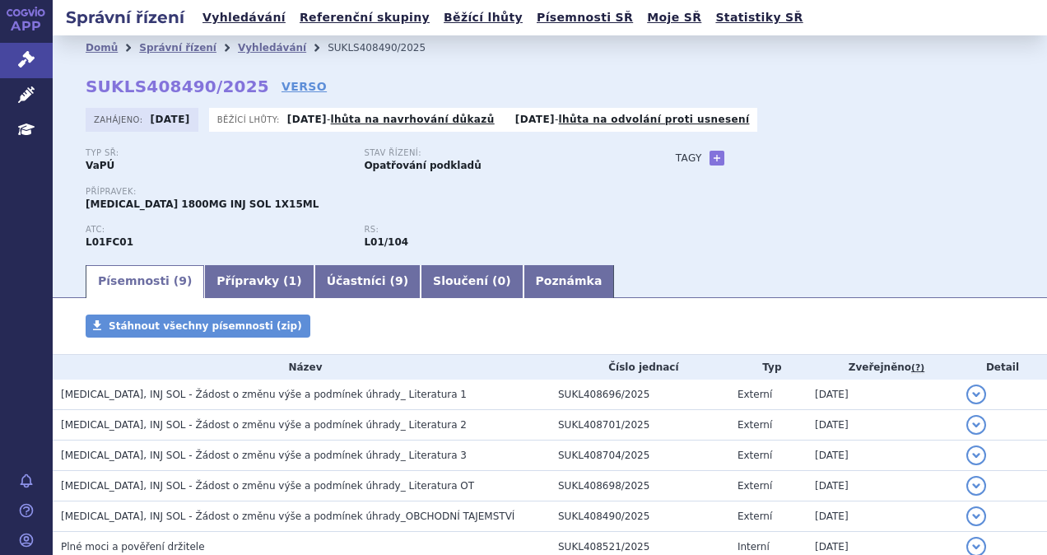
scroll to position [196, 0]
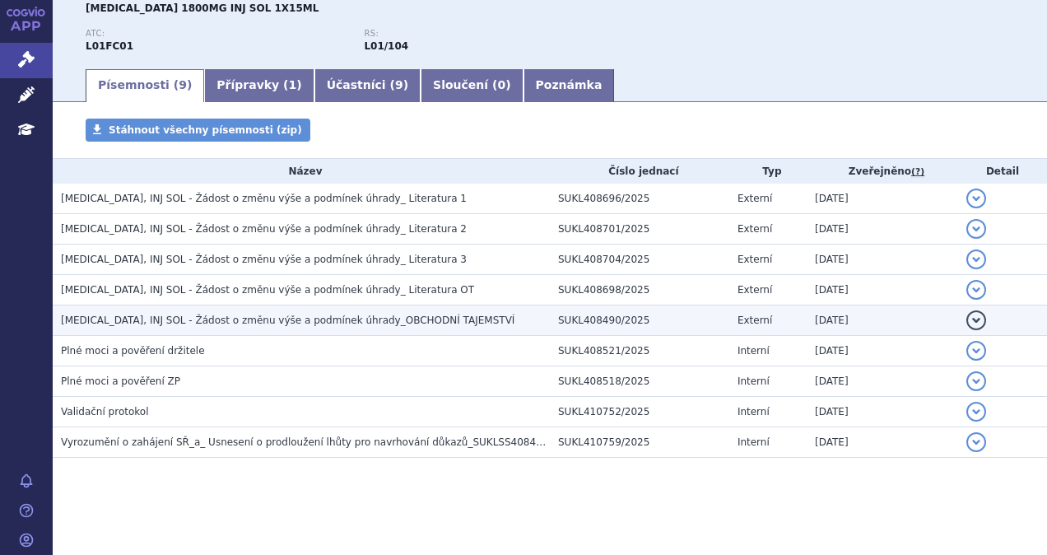
click at [323, 318] on span "[MEDICAL_DATA], INJ SOL - Žádost o změnu výše a podmínek úhrady_OBCHODNÍ TAJEMS…" at bounding box center [288, 320] width 454 height 12
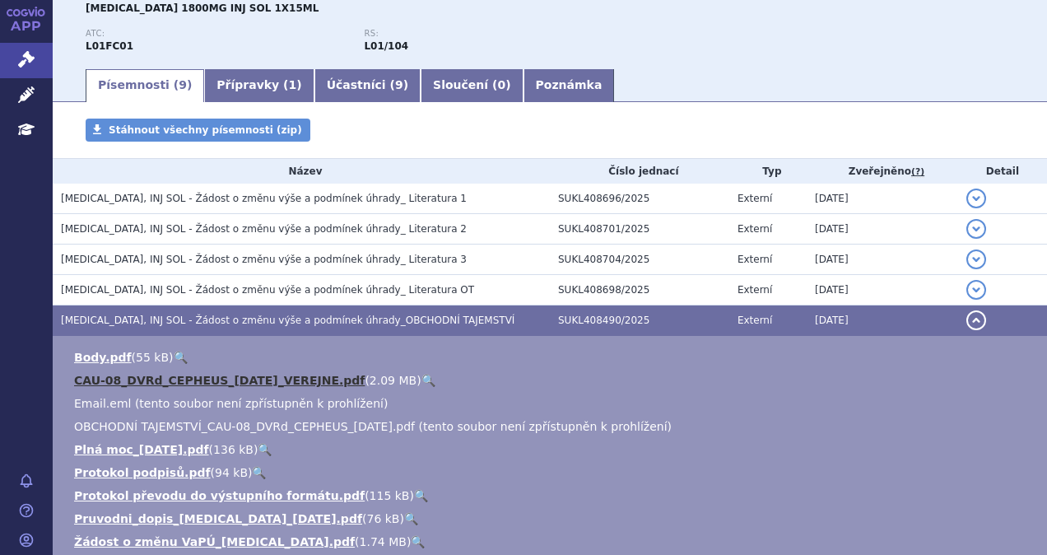
click at [260, 378] on link "CAU-08_DVRd_CEPHEUS_[DATE]_VEREJNE.pdf" at bounding box center [219, 380] width 291 height 13
